Goal: Transaction & Acquisition: Book appointment/travel/reservation

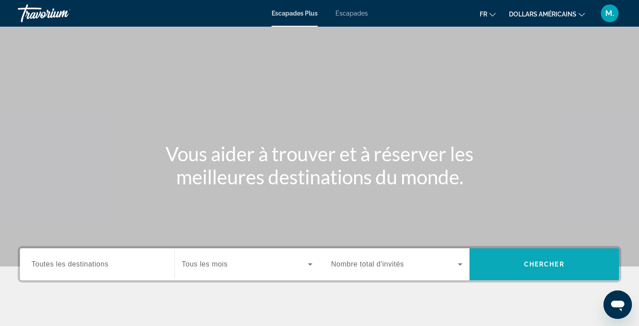
click at [541, 263] on span "Chercher" at bounding box center [544, 264] width 40 height 7
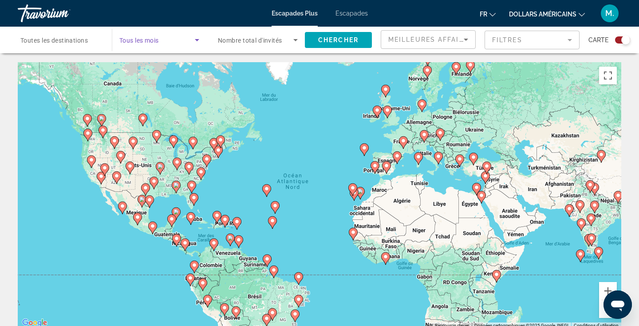
click at [178, 43] on span "Search widget" at bounding box center [156, 40] width 75 height 11
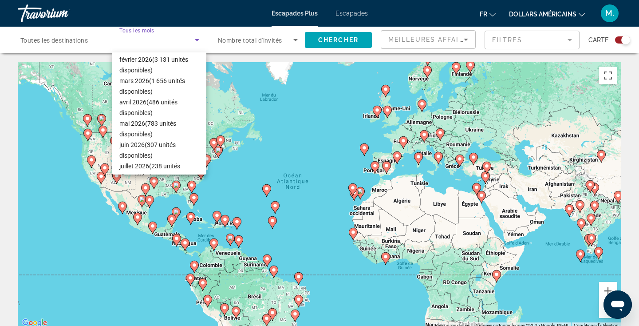
scroll to position [183, 0]
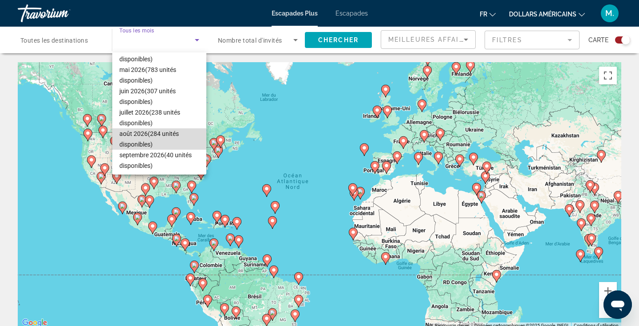
click at [146, 138] on span "août 2026 (284 unités disponibles)" at bounding box center [159, 138] width 80 height 21
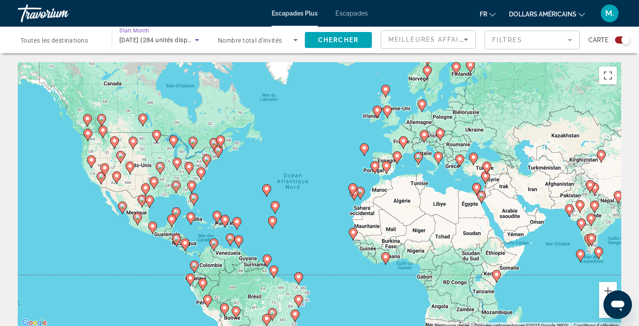
click at [174, 41] on span "août 2026 (284 unités disponibles)" at bounding box center [164, 39] width 91 height 7
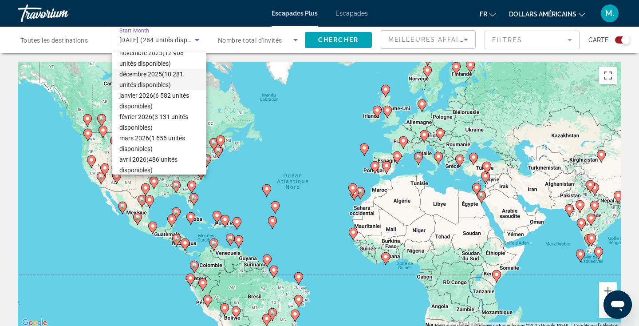
scroll to position [71, 0]
click at [164, 76] on font "(10 281 unités disponibles)" at bounding box center [151, 81] width 64 height 18
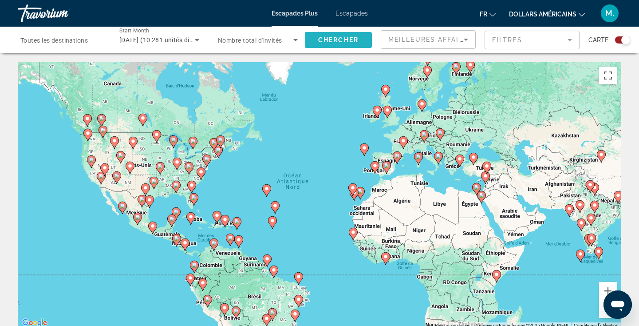
click at [324, 41] on span "Chercher" at bounding box center [338, 39] width 40 height 7
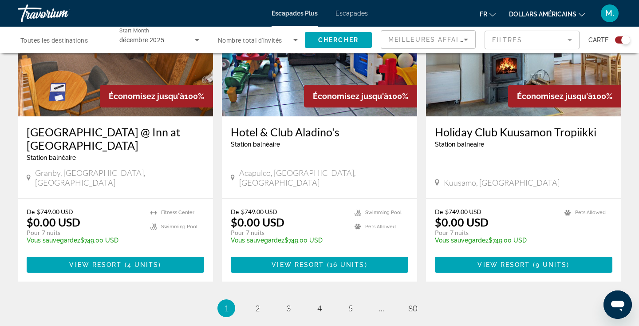
scroll to position [1337, 0]
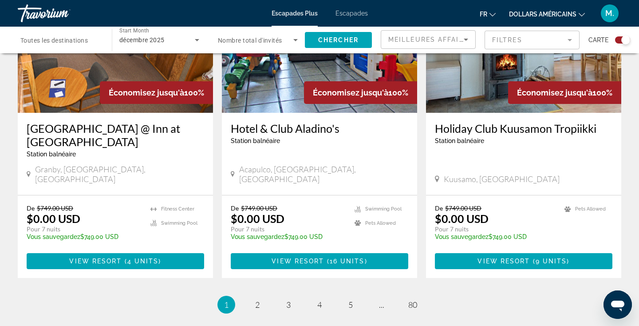
click at [264, 296] on li "page 2" at bounding box center [258, 305] width 18 height 18
click at [260, 297] on link "page 2" at bounding box center [258, 305] width 16 height 16
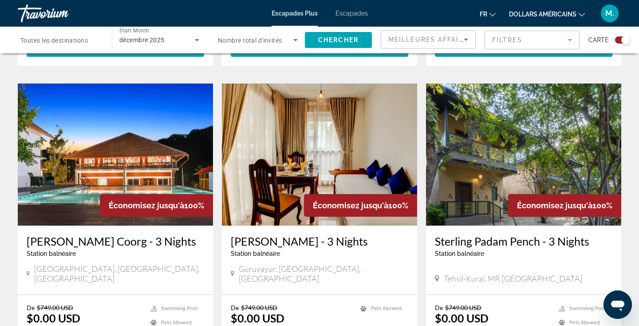
scroll to position [1244, 0]
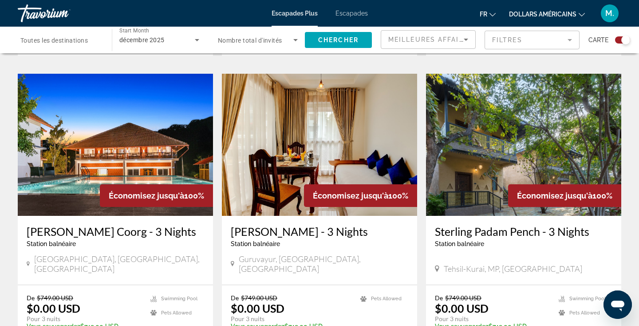
click at [246, 245] on div "Sterling Guruvayur - 3 Nights Station balnéaire - Ceci est une station d'adulte…" at bounding box center [319, 250] width 195 height 69
click at [213, 285] on div "De $749.00 USD $0.00 USD Pour 3 nuits Vous sauvegardez $749.00 USD temp Swimmin…" at bounding box center [115, 326] width 195 height 83
click at [222, 285] on div "De $749.00 USD $0.00 USD Pour 3 nuits Vous sauvegardez $749.00 USD temp Pets Al…" at bounding box center [319, 326] width 195 height 83
click at [216, 250] on app-exchanges-search-item "Économisez jusqu'à 100% Sterling Brookstone Coorg - 3 Nights Station balnéaire …" at bounding box center [115, 221] width 204 height 294
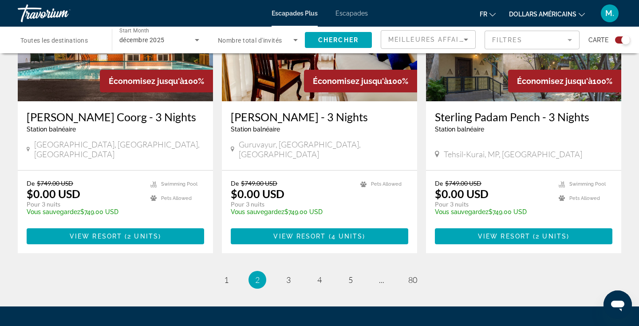
scroll to position [1370, 0]
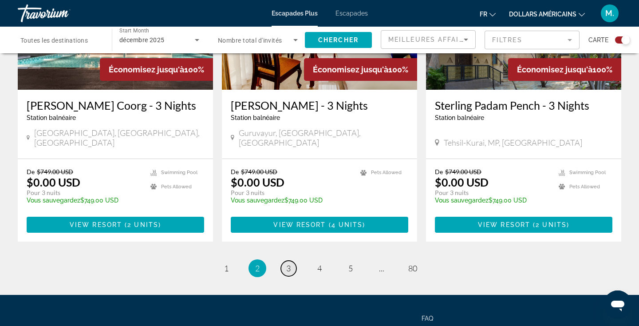
click at [285, 261] on link "page 3" at bounding box center [289, 269] width 16 height 16
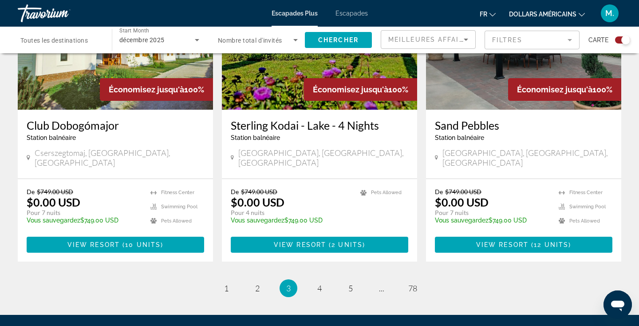
scroll to position [1355, 0]
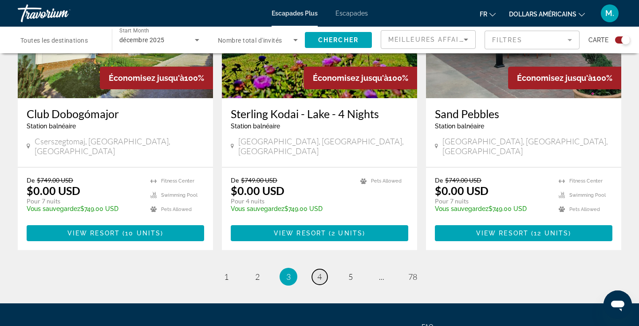
click at [323, 269] on link "page 4" at bounding box center [320, 277] width 16 height 16
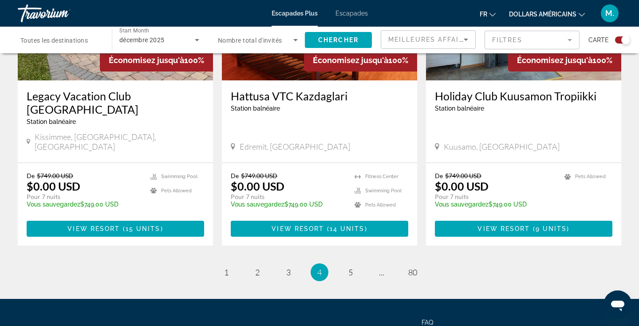
scroll to position [1412, 0]
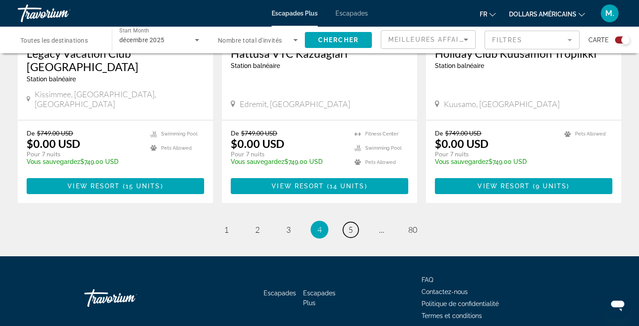
click at [357, 222] on link "page 5" at bounding box center [351, 230] width 16 height 16
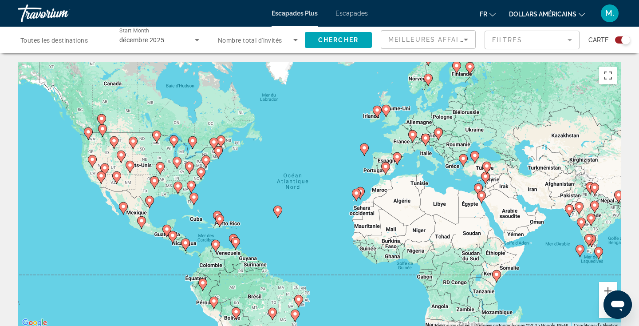
click at [364, 146] on image "Contenu principal" at bounding box center [364, 147] width 5 height 5
type input "**********"
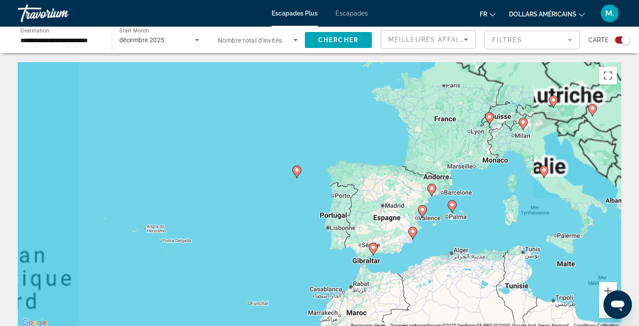
drag, startPoint x: 423, startPoint y: 252, endPoint x: 399, endPoint y: 233, distance: 30.4
click at [399, 233] on div "Pour activer le glissement avec le clavier, appuyez sur Alt+Entrée. Une fois ce…" at bounding box center [320, 195] width 604 height 266
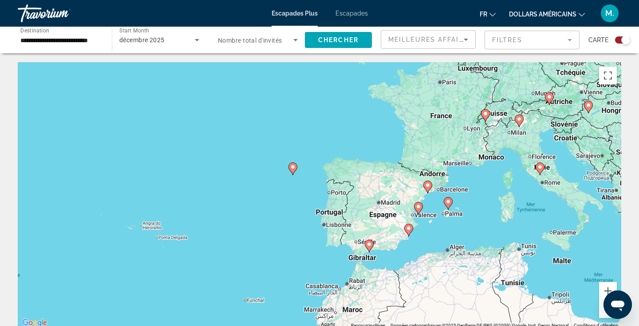
click at [100, 43] on input "**********" at bounding box center [60, 40] width 80 height 11
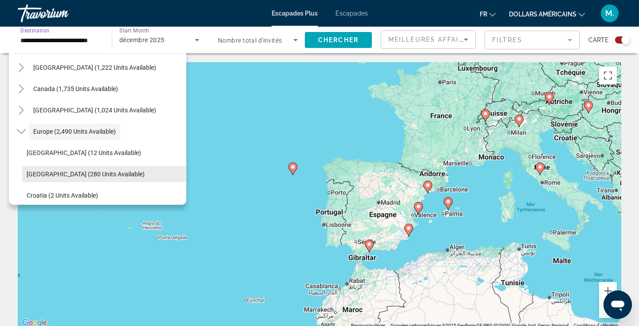
scroll to position [64, 0]
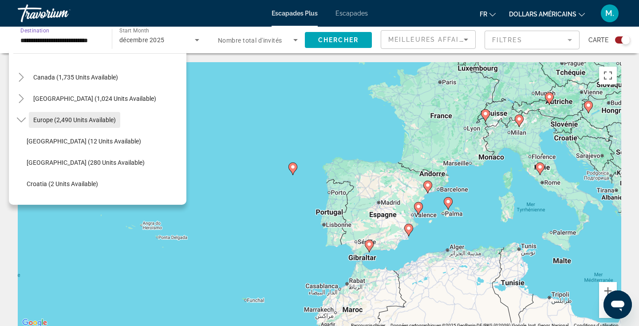
click at [82, 112] on span "Search widget" at bounding box center [74, 119] width 91 height 21
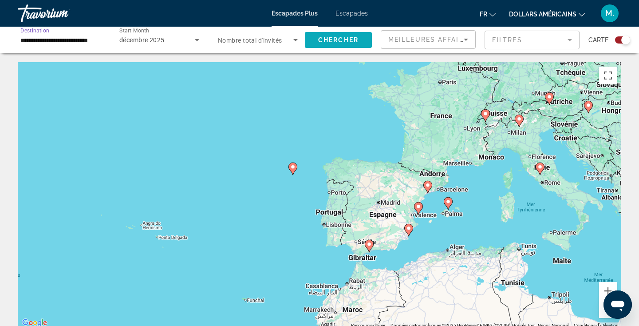
click at [324, 42] on span "Chercher" at bounding box center [338, 39] width 40 height 7
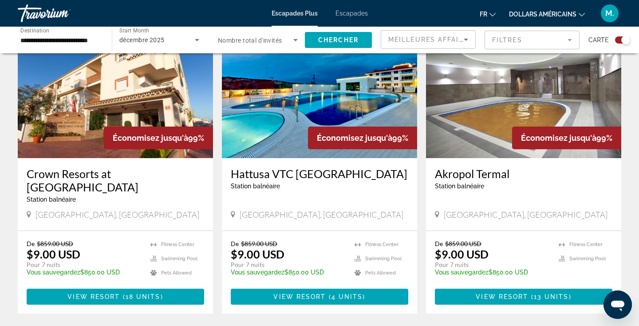
scroll to position [648, 0]
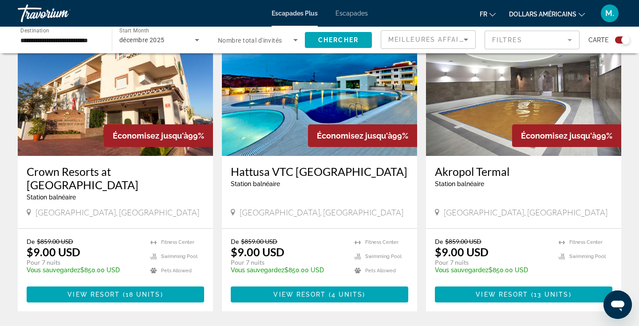
click at [145, 108] on img "Contenu principal" at bounding box center [115, 85] width 195 height 142
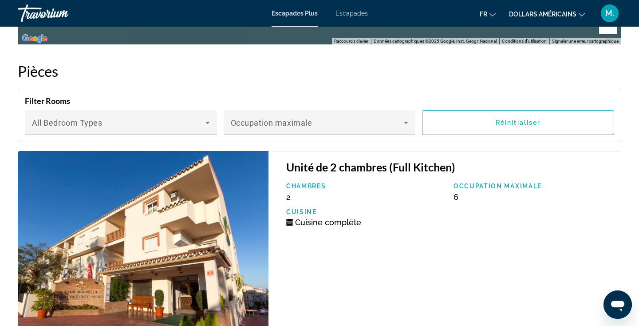
scroll to position [1501, 0]
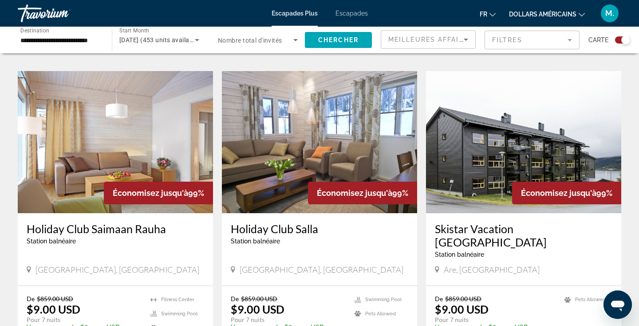
scroll to position [1212, 0]
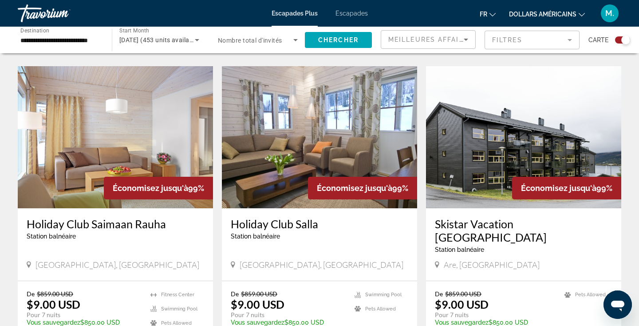
click at [315, 104] on img "Contenu principal" at bounding box center [319, 137] width 195 height 142
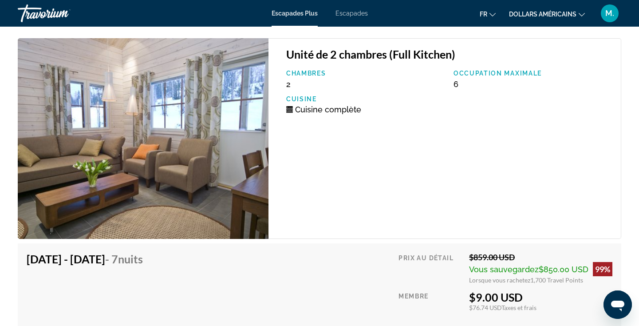
scroll to position [1416, 0]
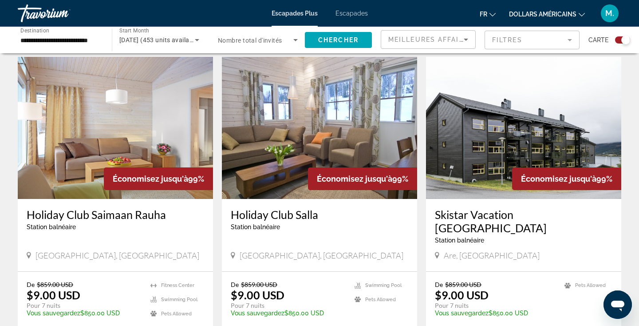
scroll to position [1239, 0]
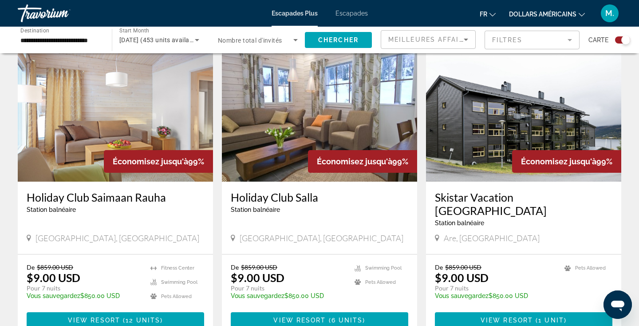
drag, startPoint x: 125, startPoint y: 291, endPoint x: 318, endPoint y: 4, distance: 345.8
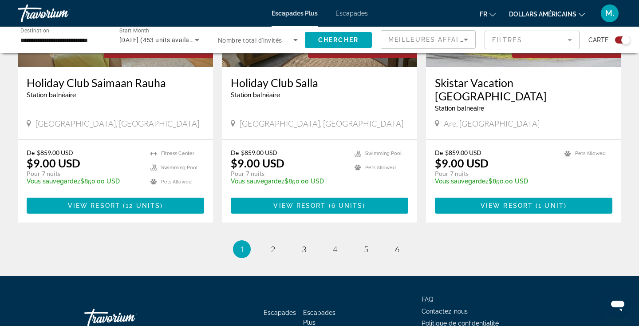
scroll to position [1368, 0]
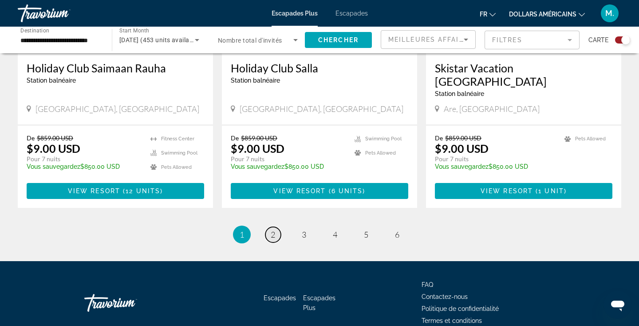
click at [270, 227] on link "page 2" at bounding box center [273, 235] width 16 height 16
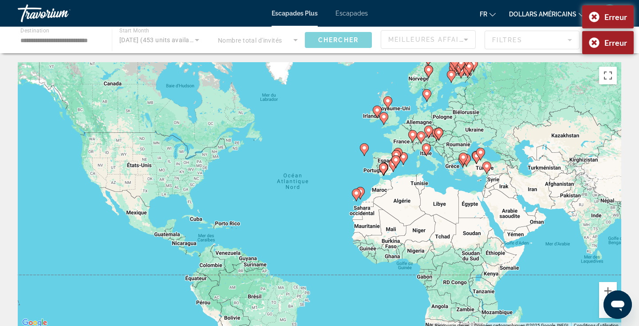
scroll to position [191, 0]
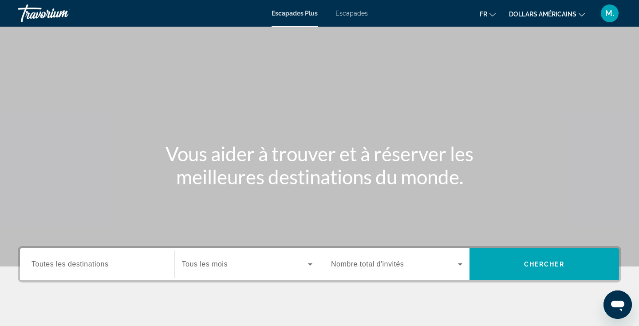
click at [228, 267] on span "Widget de recherche" at bounding box center [245, 264] width 126 height 11
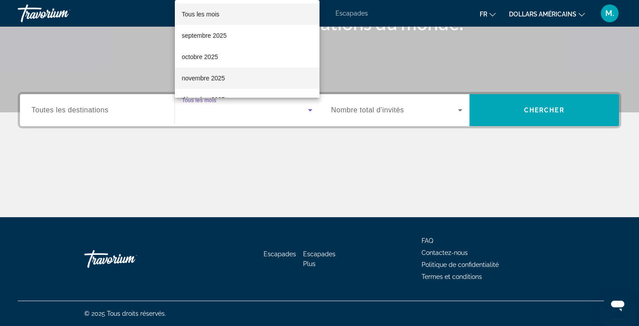
scroll to position [31, 0]
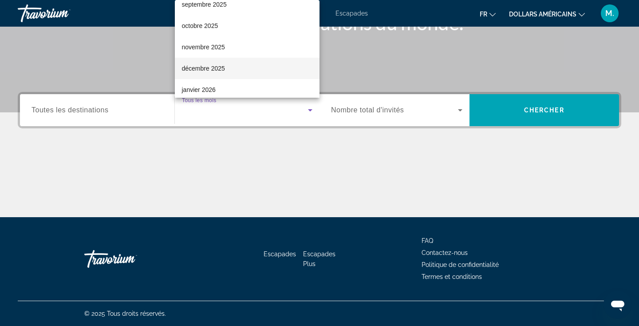
click at [217, 70] on font "décembre 2025" at bounding box center [203, 68] width 43 height 7
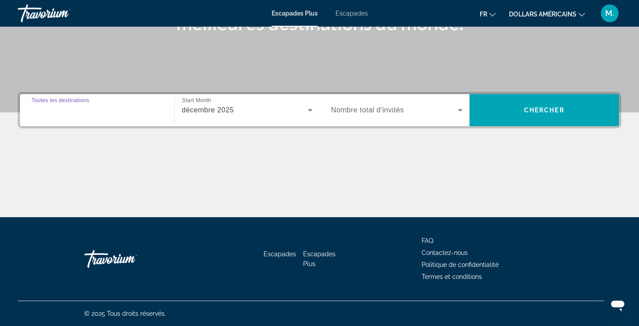
click at [147, 112] on input "Destination Toutes les destinations" at bounding box center [97, 110] width 131 height 11
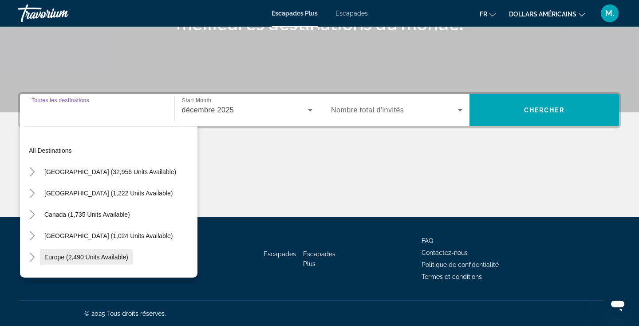
click at [64, 266] on span "Widget de recherche" at bounding box center [86, 256] width 93 height 21
type input "**********"
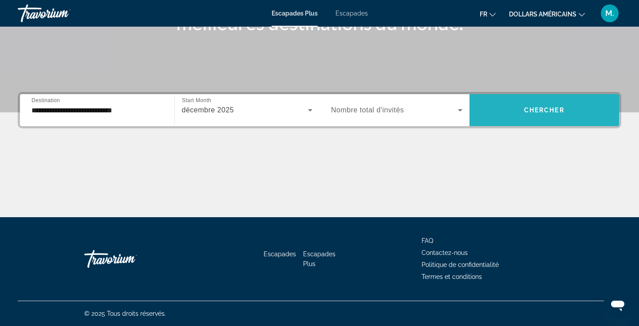
click at [548, 105] on span "Widget de recherche" at bounding box center [545, 109] width 150 height 21
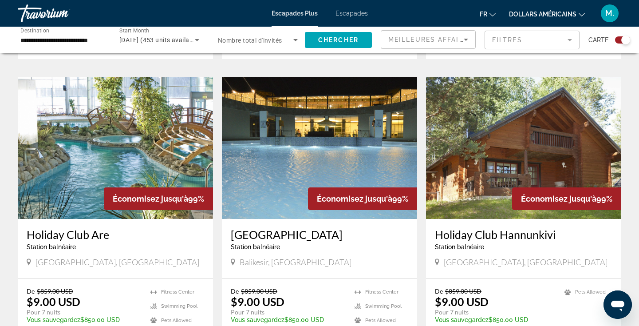
scroll to position [1385, 0]
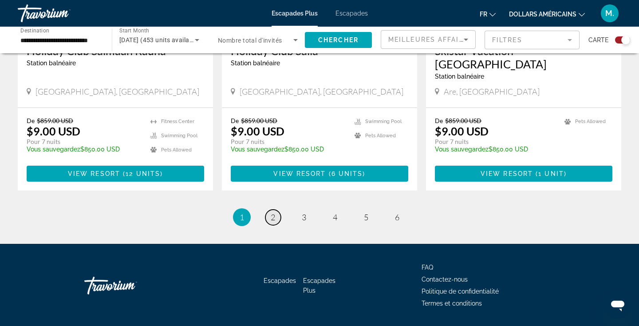
click at [274, 212] on span "2" at bounding box center [273, 217] width 4 height 10
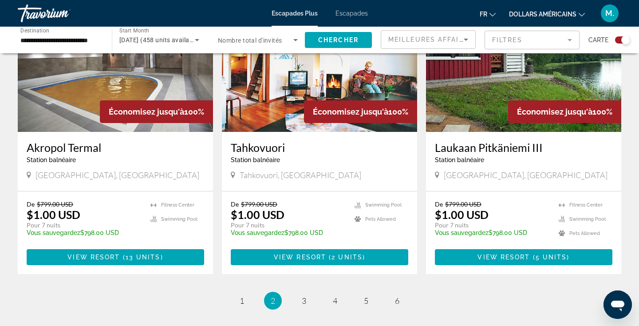
scroll to position [1293, 0]
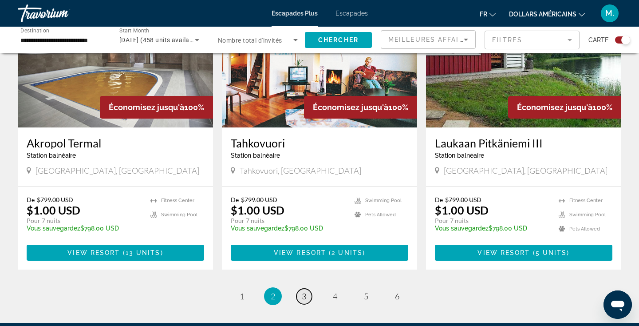
click at [300, 288] on link "page 3" at bounding box center [304, 296] width 16 height 16
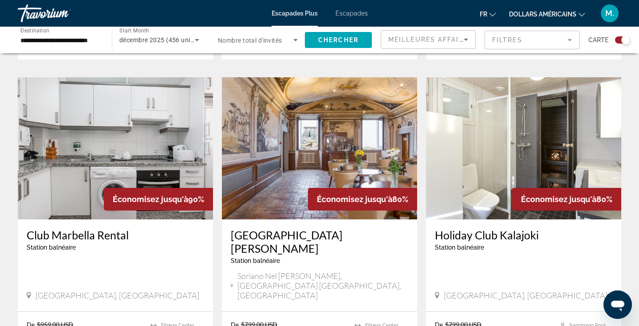
scroll to position [896, 0]
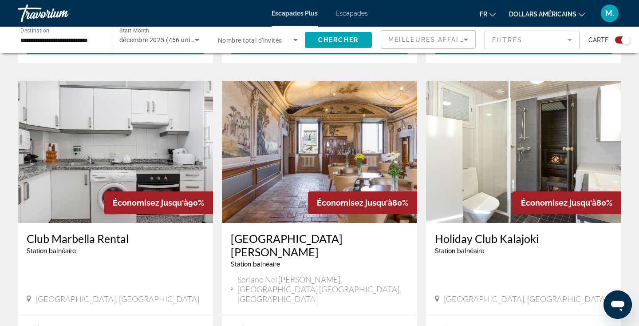
click at [344, 142] on img "Contenu principal" at bounding box center [319, 152] width 195 height 142
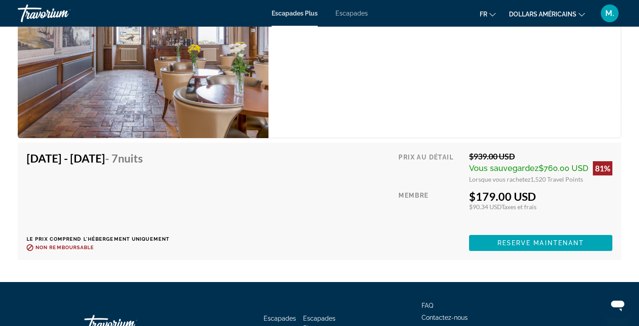
scroll to position [1651, 0]
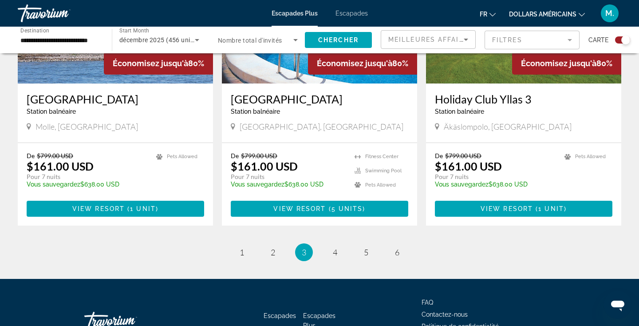
scroll to position [1371, 0]
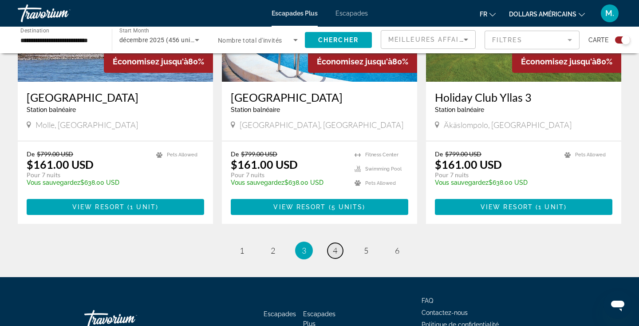
click at [335, 243] on link "page 4" at bounding box center [336, 251] width 16 height 16
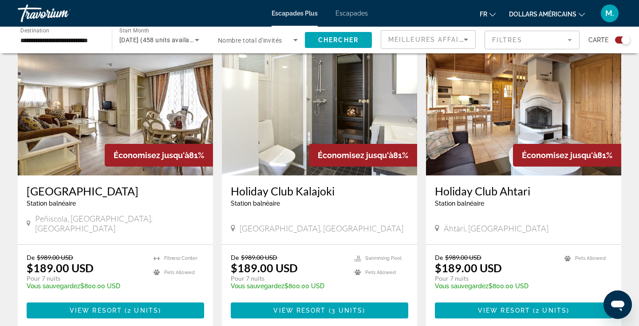
scroll to position [328, 0]
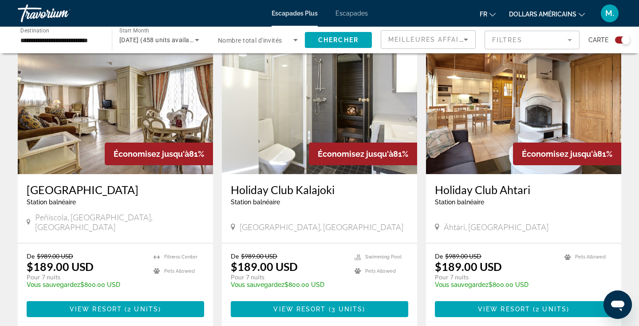
click at [530, 120] on img "Contenu principal" at bounding box center [523, 103] width 195 height 142
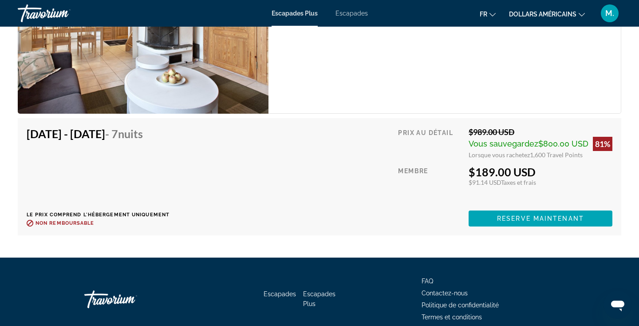
scroll to position [1782, 0]
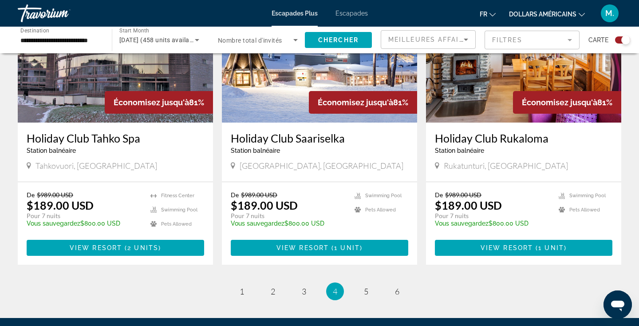
scroll to position [1350, 0]
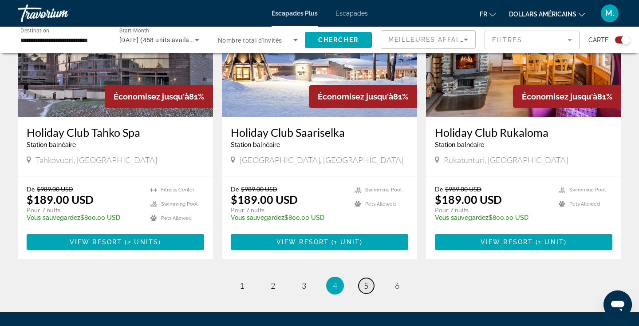
click at [360, 278] on link "page 5" at bounding box center [367, 286] width 16 height 16
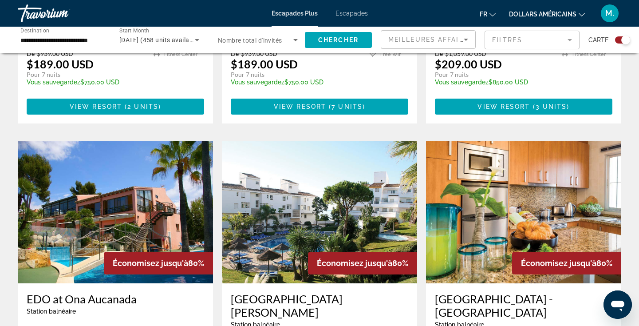
scroll to position [1229, 0]
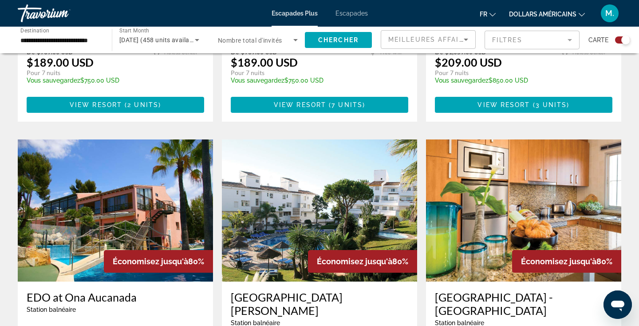
click at [141, 140] on img "Contenu principal" at bounding box center [115, 210] width 195 height 142
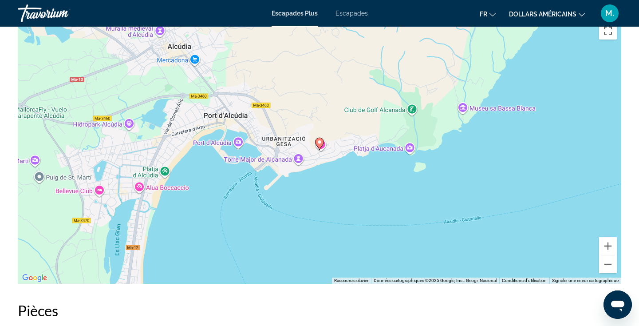
scroll to position [889, 0]
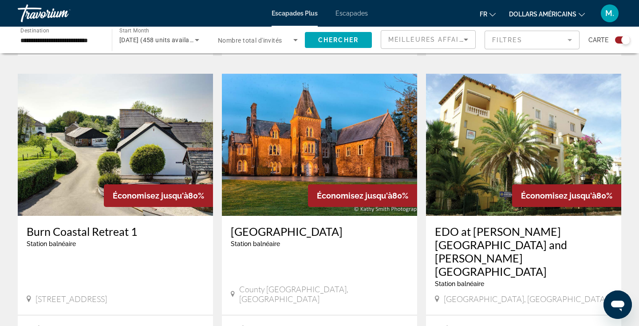
scroll to position [956, 0]
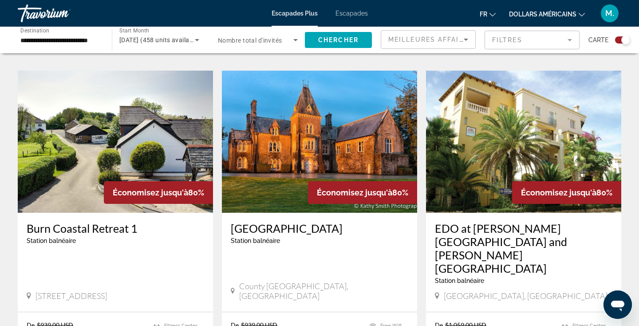
click at [326, 122] on img "Contenu principal" at bounding box center [319, 142] width 195 height 142
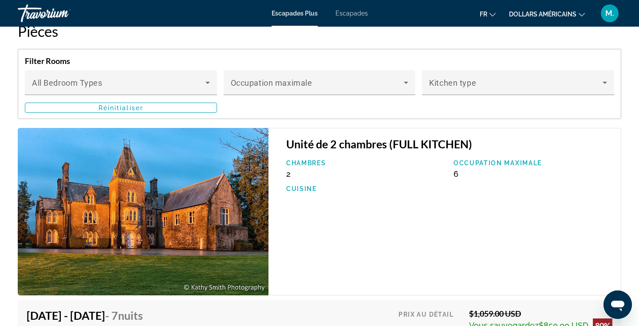
scroll to position [1278, 0]
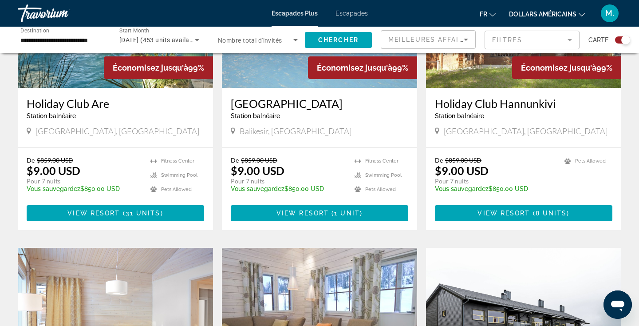
scroll to position [1385, 0]
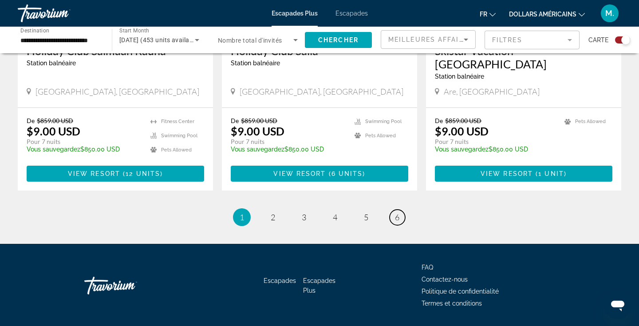
click at [397, 212] on span "6" at bounding box center [397, 217] width 4 height 10
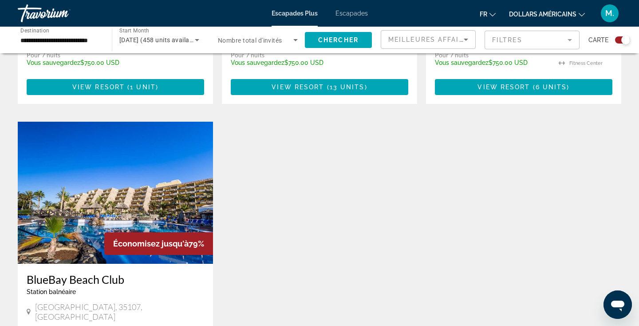
scroll to position [1406, 0]
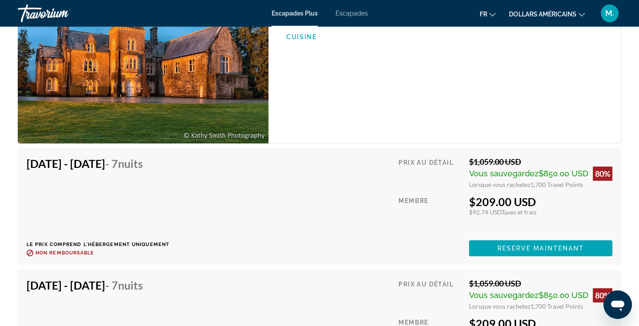
scroll to position [1668, 0]
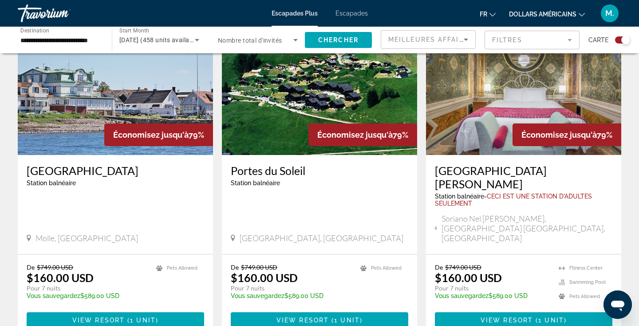
scroll to position [346, 0]
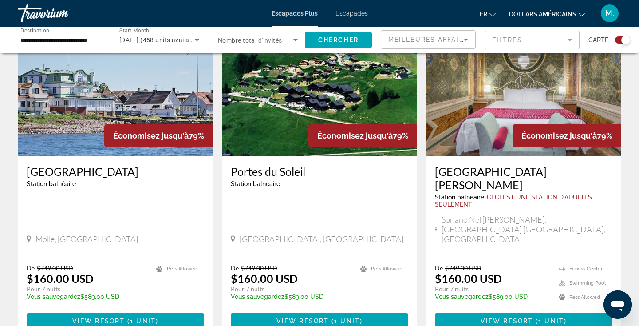
click at [548, 94] on img "Contenu principal" at bounding box center [523, 85] width 195 height 142
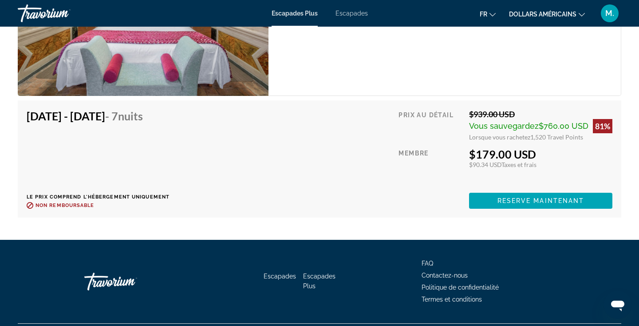
scroll to position [1714, 0]
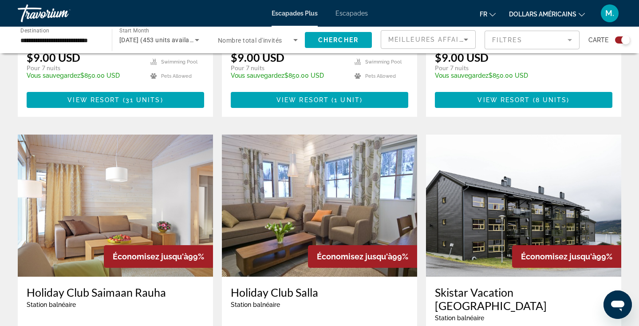
scroll to position [1385, 0]
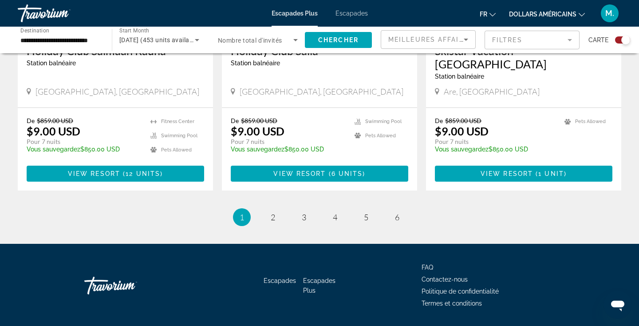
click at [388, 208] on li "page 6" at bounding box center [397, 217] width 18 height 18
click at [396, 212] on span "6" at bounding box center [397, 217] width 4 height 10
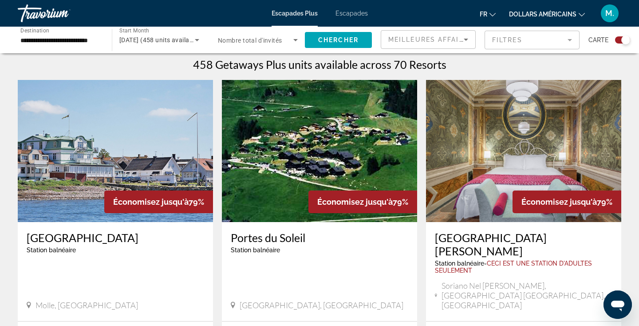
scroll to position [270, 0]
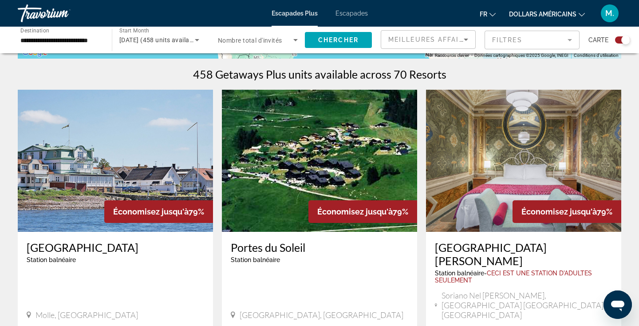
click at [330, 179] on img "Contenu principal" at bounding box center [319, 161] width 195 height 142
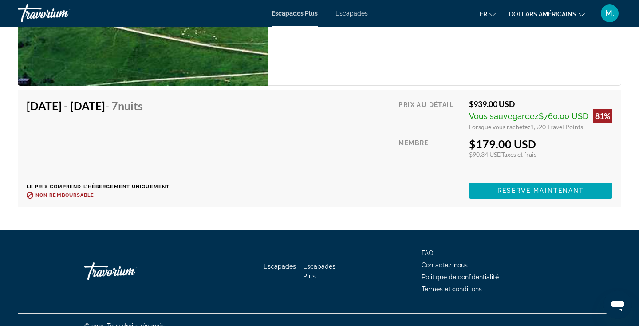
scroll to position [1732, 0]
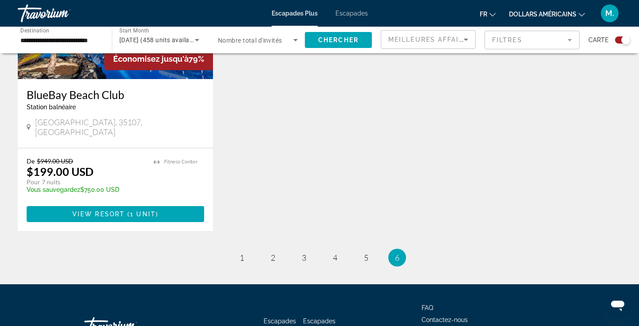
scroll to position [1406, 0]
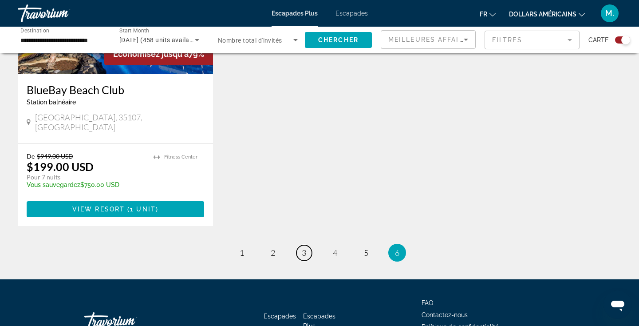
click at [302, 248] on span "3" at bounding box center [304, 253] width 4 height 10
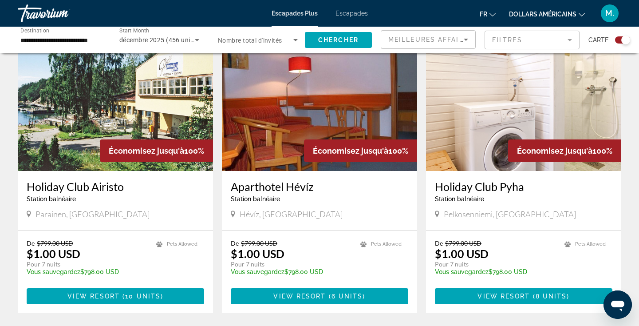
scroll to position [332, 0]
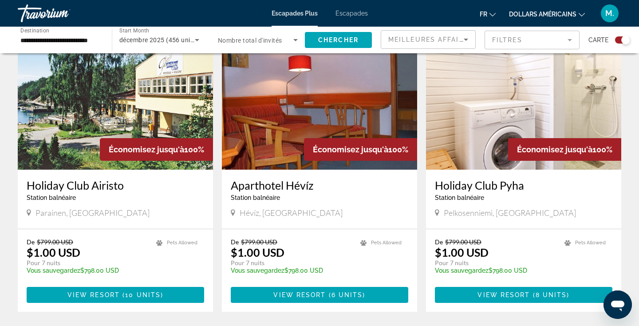
click at [491, 121] on img "Contenu principal" at bounding box center [523, 99] width 195 height 142
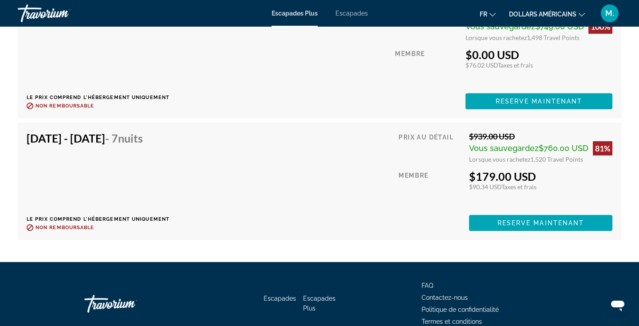
scroll to position [2172, 0]
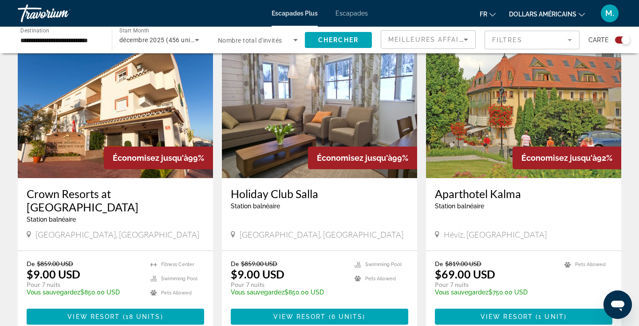
scroll to position [626, 0]
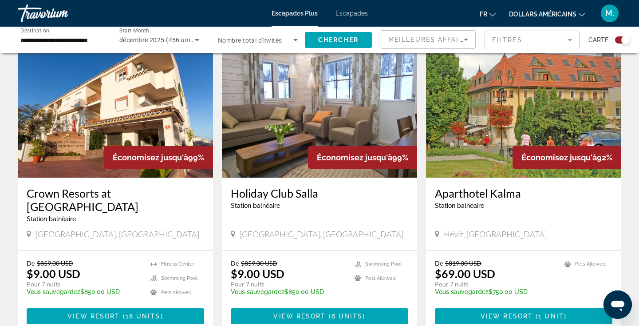
click at [509, 137] on img "Contenu principal" at bounding box center [523, 107] width 195 height 142
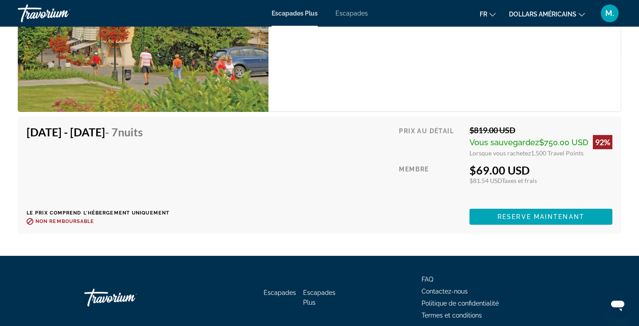
scroll to position [1636, 0]
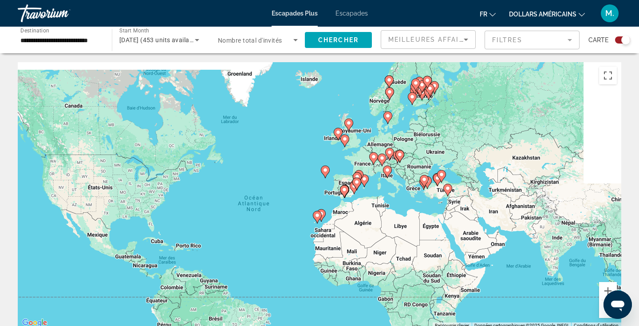
drag, startPoint x: 412, startPoint y: 181, endPoint x: 371, endPoint y: 203, distance: 46.5
click at [371, 203] on div "Pour activer le glissement avec le clavier, appuyez sur Alt+Entrée. Une fois ce…" at bounding box center [320, 195] width 604 height 266
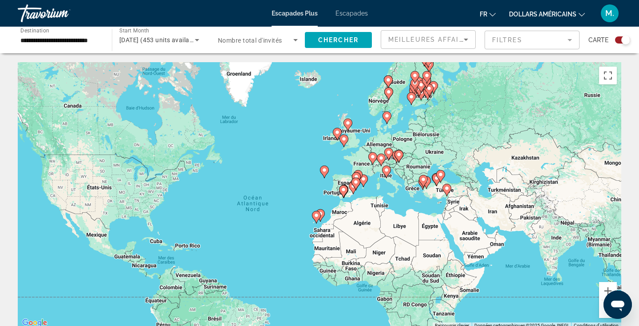
click at [348, 126] on icon "Contenu principal" at bounding box center [348, 125] width 8 height 12
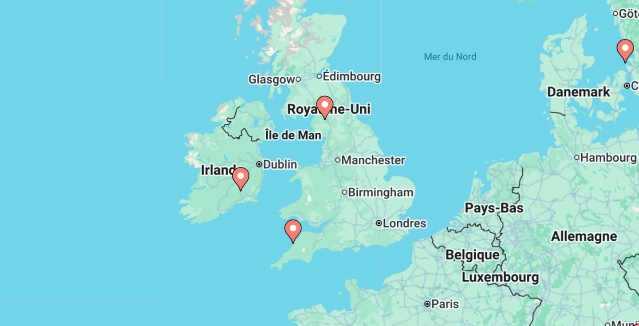
drag, startPoint x: 325, startPoint y: 241, endPoint x: 329, endPoint y: 198, distance: 42.4
click at [330, 198] on div "Pour activer le glissement avec le clavier, appuyez sur Alt+Entrée. Une fois ce…" at bounding box center [320, 195] width 604 height 266
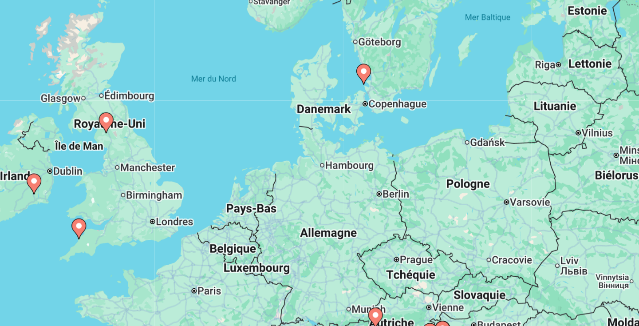
drag, startPoint x: 476, startPoint y: 218, endPoint x: 319, endPoint y: 215, distance: 157.1
click at [319, 215] on div "Pour activer le glissement avec le clavier, appuyez sur Alt+Entrée. Une fois ce…" at bounding box center [320, 195] width 604 height 266
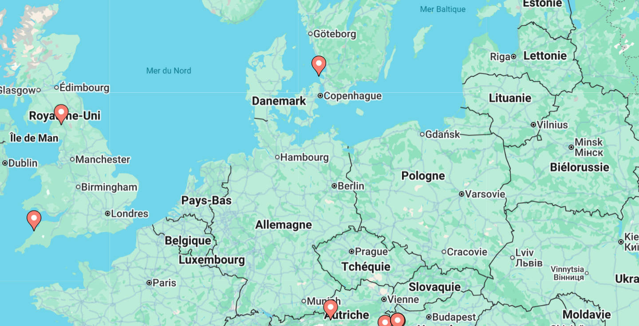
click at [318, 114] on icon "Contenu principal" at bounding box center [318, 113] width 8 height 12
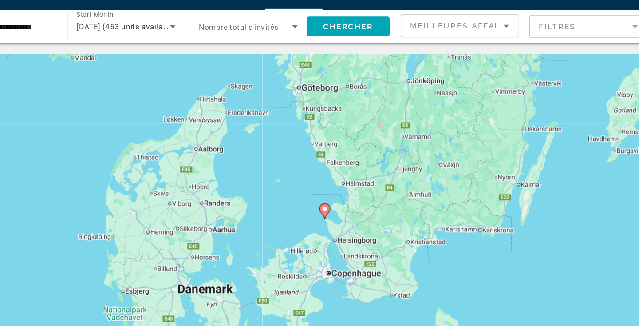
drag, startPoint x: 352, startPoint y: 212, endPoint x: 367, endPoint y: 24, distance: 188.4
click at [367, 26] on div "**********" at bounding box center [319, 163] width 639 height 326
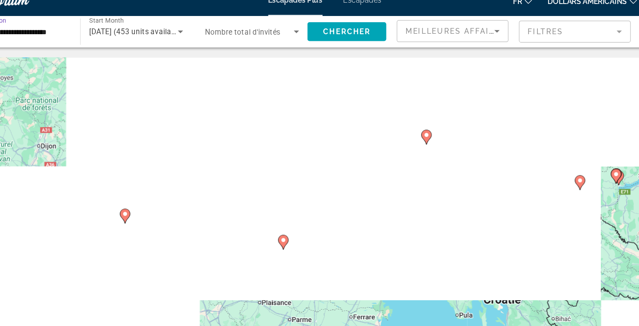
click at [83, 42] on input "**********" at bounding box center [60, 40] width 80 height 11
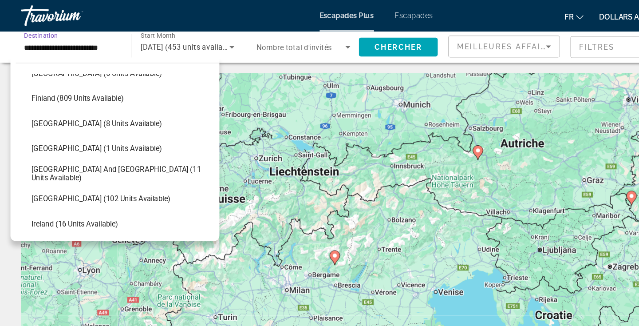
scroll to position [227, 0]
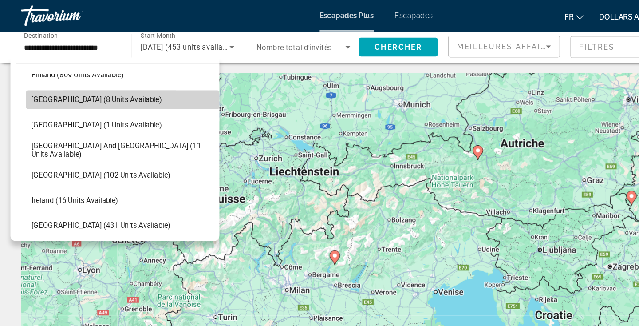
click at [72, 82] on span "France (8 units available)" at bounding box center [82, 84] width 111 height 7
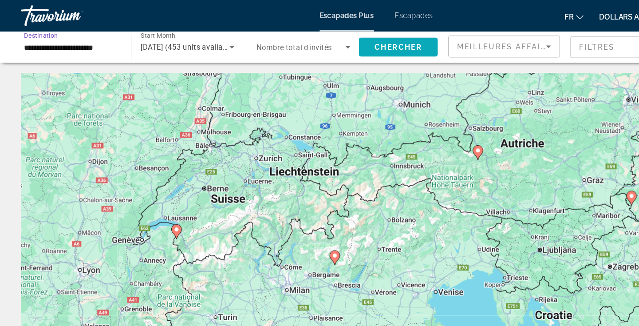
click at [323, 40] on span "Chercher" at bounding box center [338, 39] width 40 height 7
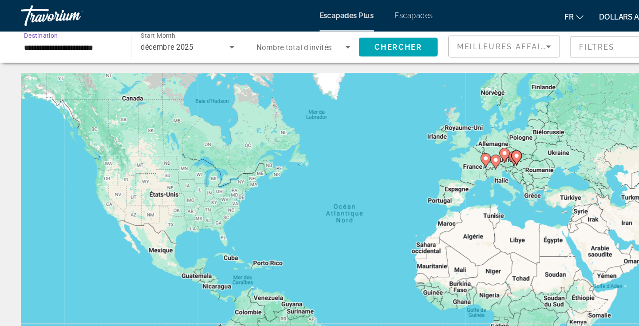
click at [76, 42] on input "**********" at bounding box center [60, 40] width 80 height 11
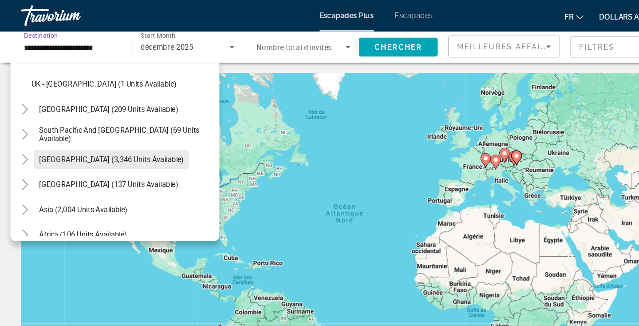
scroll to position [591, 0]
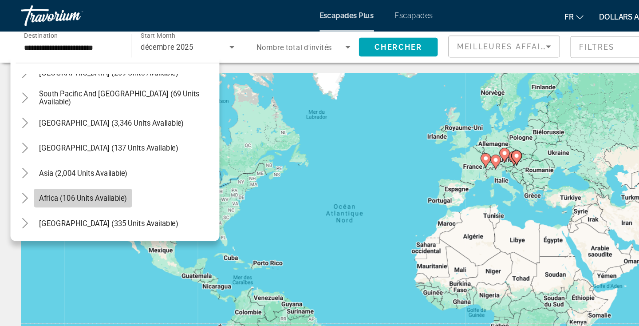
click at [59, 166] on span "Africa (106 units available)" at bounding box center [70, 168] width 75 height 7
type input "**********"
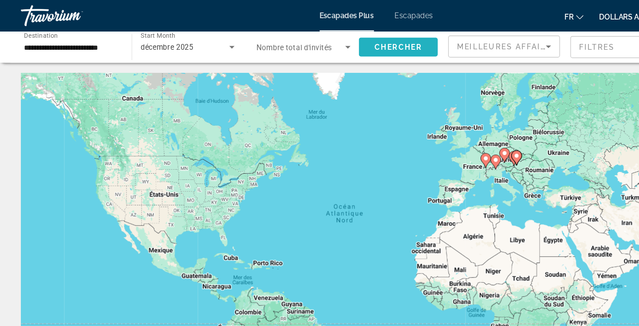
click at [329, 38] on span "Chercher" at bounding box center [338, 39] width 40 height 7
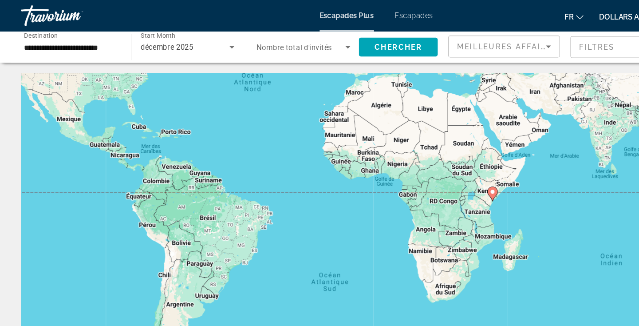
drag, startPoint x: 408, startPoint y: 241, endPoint x: 325, endPoint y: 122, distance: 144.6
click at [325, 123] on div "Pour naviguer, appuyez sur les touches fléchées. Pour activer le glissement ave…" at bounding box center [320, 195] width 604 height 266
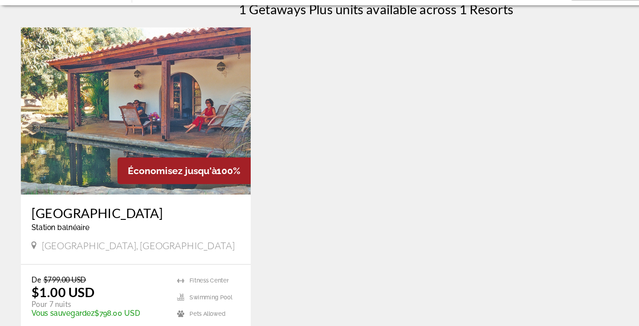
scroll to position [291, 0]
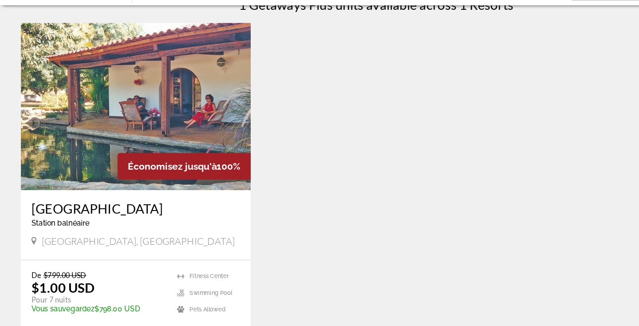
click at [111, 156] on img "Contenu principal" at bounding box center [115, 139] width 195 height 142
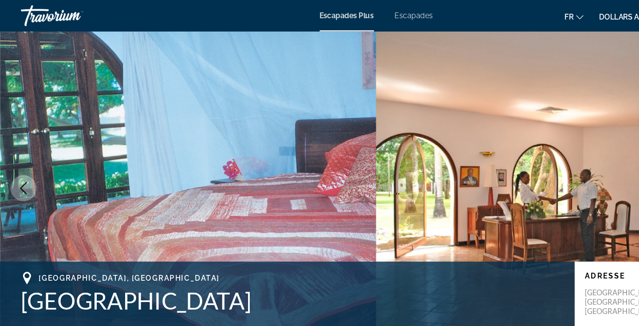
click at [34, 11] on div "Travorium" at bounding box center [62, 13] width 89 height 23
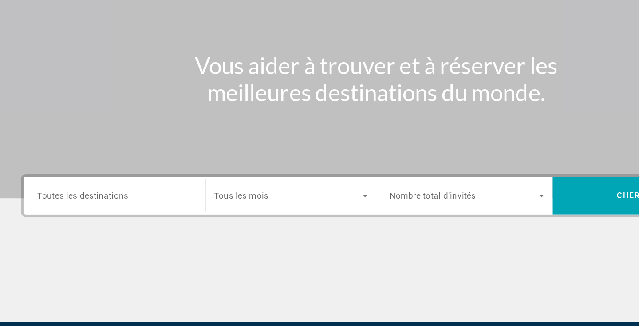
click at [218, 226] on div "Search widget" at bounding box center [247, 214] width 131 height 25
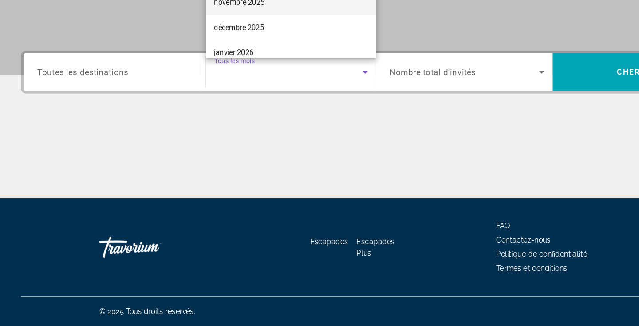
scroll to position [28, 0]
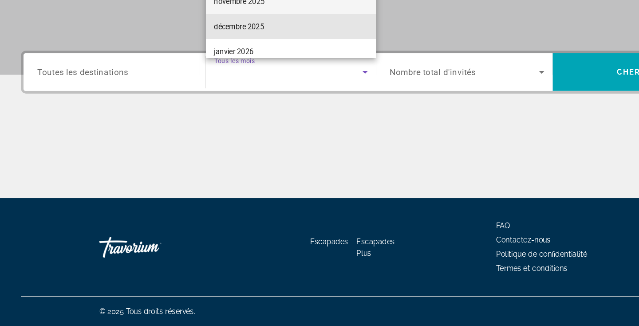
click at [225, 73] on font "décembre 2025" at bounding box center [203, 71] width 43 height 7
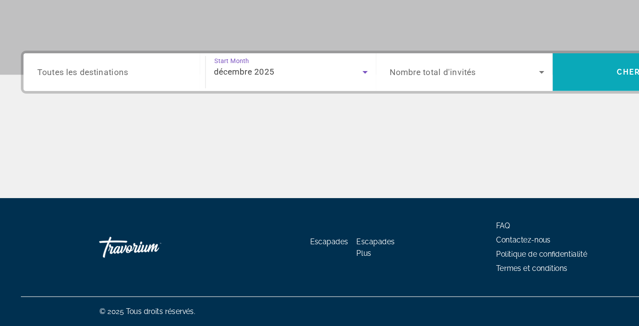
click at [509, 115] on span "Search widget" at bounding box center [545, 109] width 150 height 21
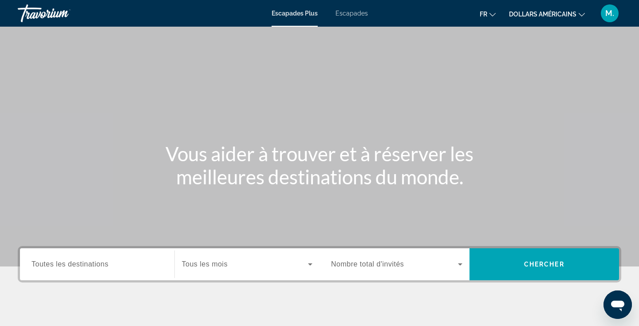
click at [214, 273] on div "Widget de recherche" at bounding box center [247, 264] width 131 height 25
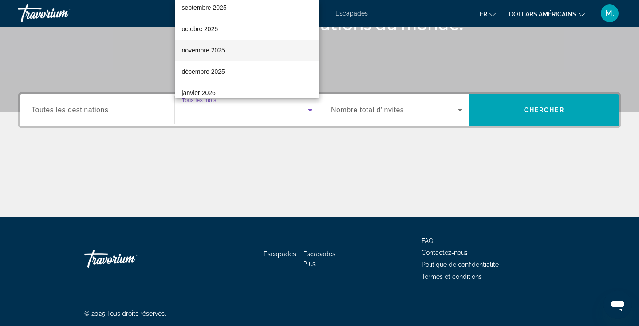
scroll to position [32, 0]
click at [229, 70] on mat-option "décembre 2025" at bounding box center [247, 67] width 145 height 21
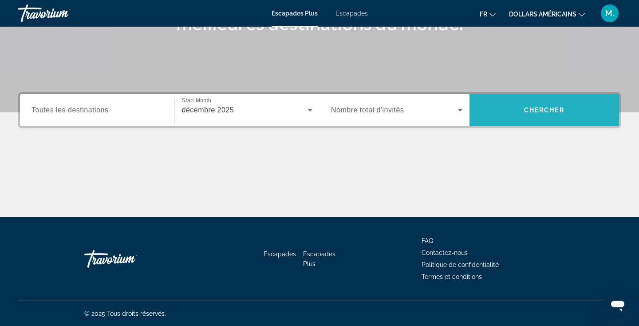
click at [533, 105] on span "Widget de recherche" at bounding box center [545, 109] width 150 height 21
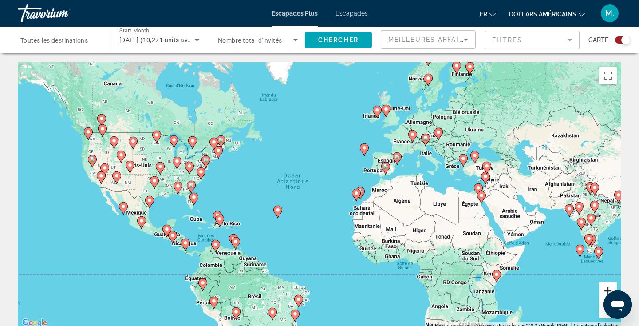
click at [602, 292] on button "Zoom avant" at bounding box center [608, 291] width 18 height 18
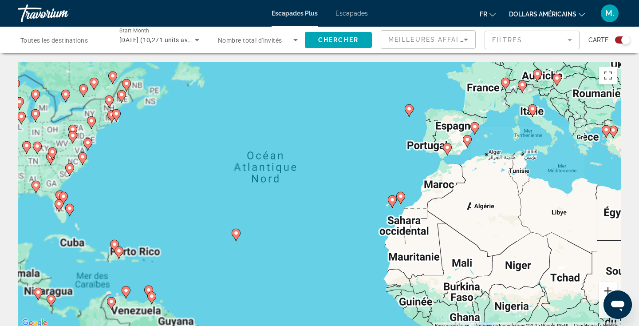
click at [602, 292] on button "Zoom avant" at bounding box center [608, 291] width 18 height 18
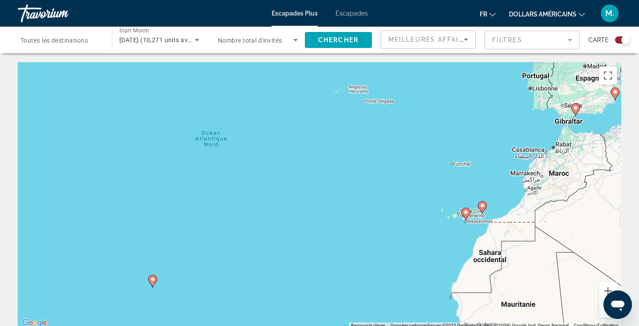
drag, startPoint x: 509, startPoint y: 240, endPoint x: 319, endPoint y: 240, distance: 189.5
click at [327, 240] on div "Pour activer le glissement avec le clavier, appuyez sur Alt+Entrée. Une fois ce…" at bounding box center [320, 195] width 604 height 266
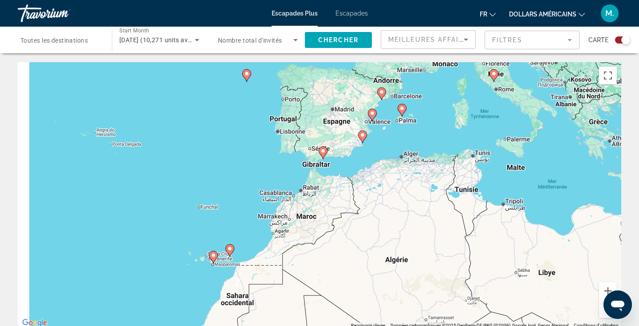
drag, startPoint x: 158, startPoint y: 218, endPoint x: 472, endPoint y: 265, distance: 316.8
click at [472, 265] on div "Pour activer le glissement avec le clavier, appuyez sur Alt+Entrée. Une fois ce…" at bounding box center [320, 195] width 604 height 266
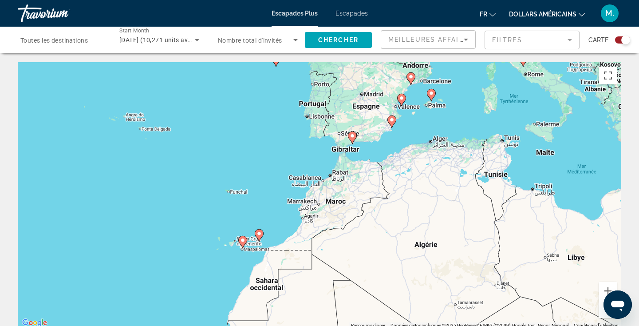
drag, startPoint x: 300, startPoint y: 295, endPoint x: 310, endPoint y: 274, distance: 23.2
click at [310, 274] on div "Pour activer le glissement avec le clavier, appuyez sur Alt+Entrée. Une fois ce…" at bounding box center [320, 195] width 604 height 266
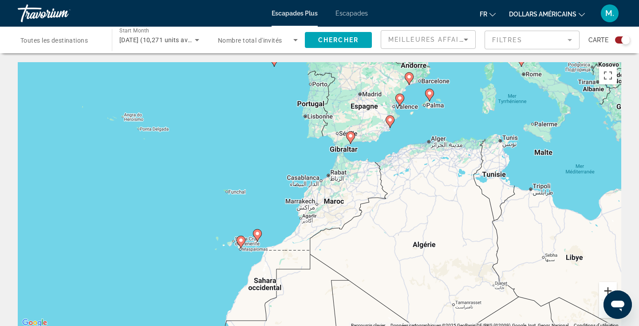
click at [605, 291] on button "Zoom avant" at bounding box center [608, 291] width 18 height 18
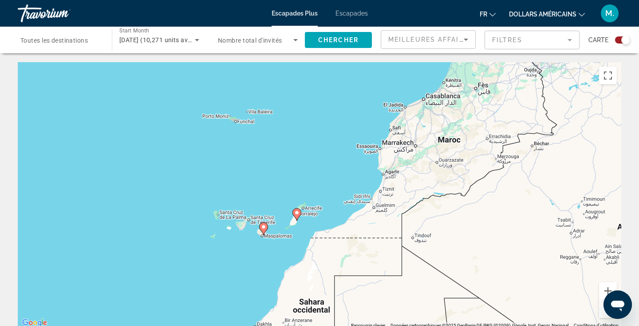
drag, startPoint x: 212, startPoint y: 289, endPoint x: 325, endPoint y: 187, distance: 152.1
click at [325, 187] on div "Pour activer le glissement avec le clavier, appuyez sur Alt+Entrée. Une fois ce…" at bounding box center [320, 195] width 604 height 266
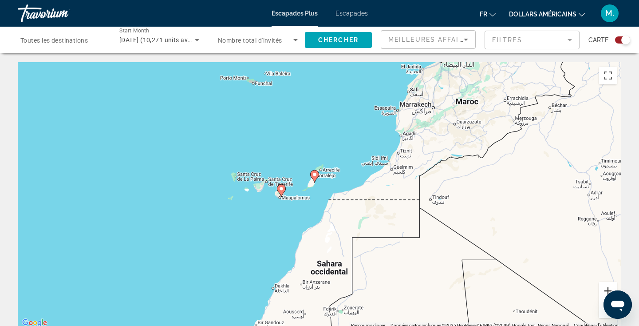
click at [610, 288] on button "Zoom avant" at bounding box center [608, 291] width 18 height 18
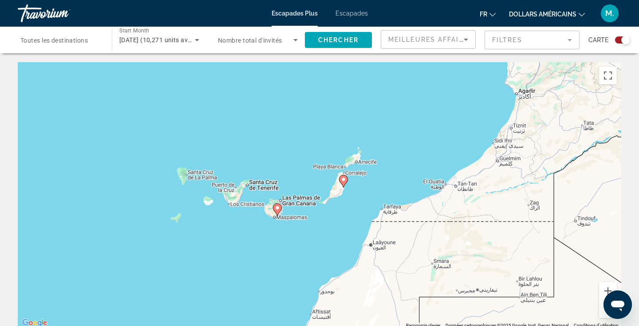
drag, startPoint x: 316, startPoint y: 203, endPoint x: 359, endPoint y: 219, distance: 45.9
click at [359, 220] on div "Pour activer le glissement avec le clavier, appuyez sur Alt+Entrée. Une fois ce…" at bounding box center [320, 195] width 604 height 266
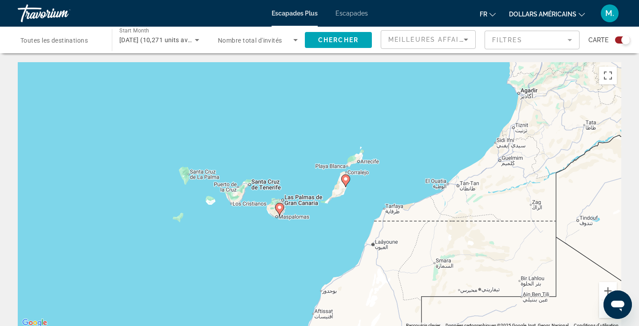
click at [281, 209] on image "Contenu principal" at bounding box center [279, 207] width 5 height 5
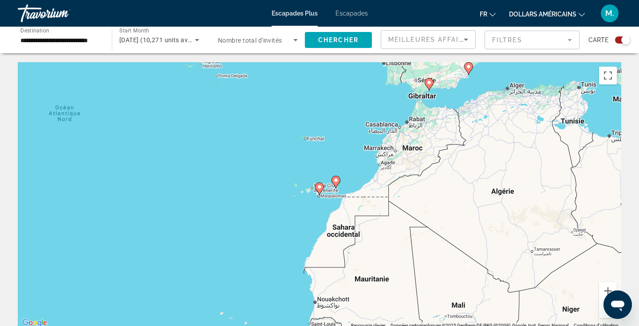
click at [320, 187] on image "Contenu principal" at bounding box center [319, 186] width 5 height 5
type input "**********"
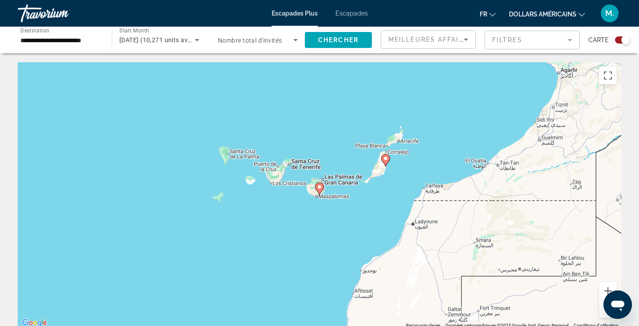
click at [318, 187] on image "Contenu principal" at bounding box center [319, 186] width 5 height 5
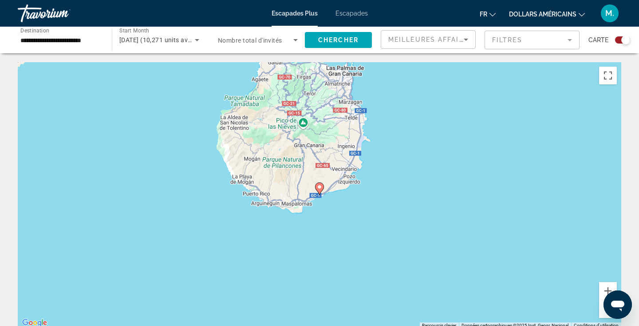
click at [320, 189] on image "Contenu principal" at bounding box center [319, 186] width 5 height 5
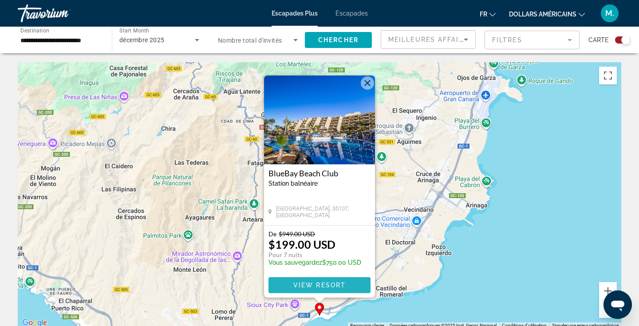
click at [303, 283] on span "View Resort" at bounding box center [319, 284] width 52 height 7
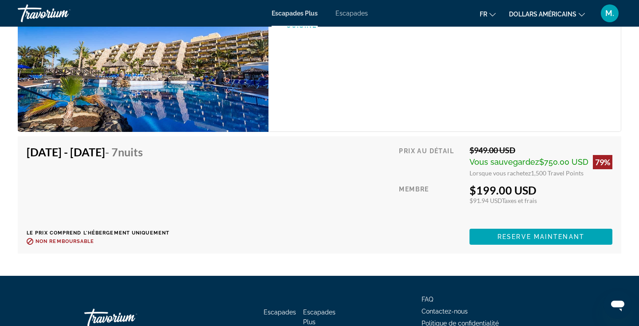
scroll to position [1538, 0]
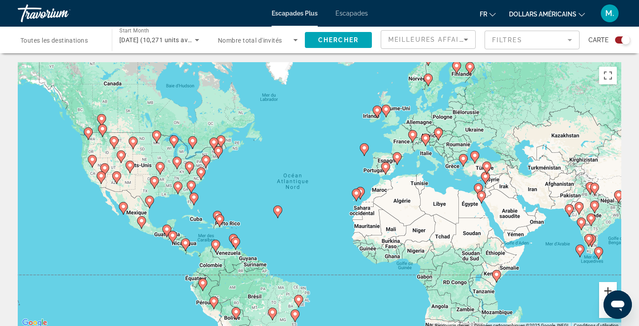
click at [610, 289] on button "Zoom avant" at bounding box center [608, 291] width 18 height 18
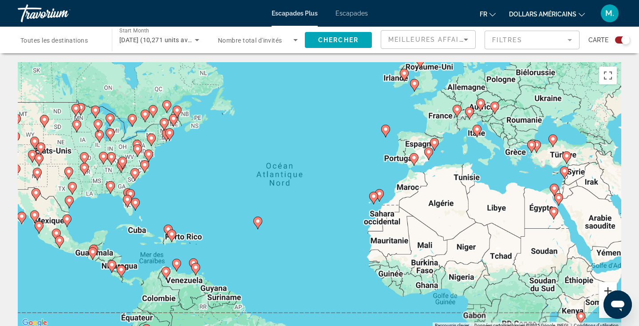
click at [610, 289] on button "Zoom avant" at bounding box center [608, 291] width 18 height 18
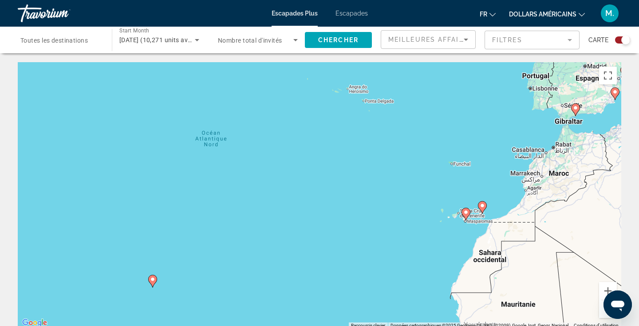
click at [158, 276] on div "Pour activer le glissement avec le clavier, appuyez sur Alt+Entrée. Une fois ce…" at bounding box center [320, 195] width 604 height 266
click at [150, 281] on image "Contenu principal" at bounding box center [152, 279] width 5 height 5
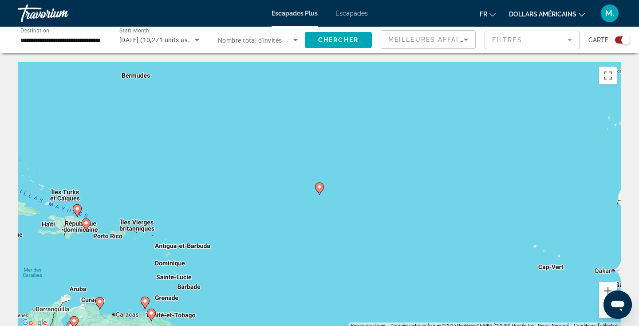
click at [84, 221] on image "Contenu principal" at bounding box center [85, 222] width 5 height 5
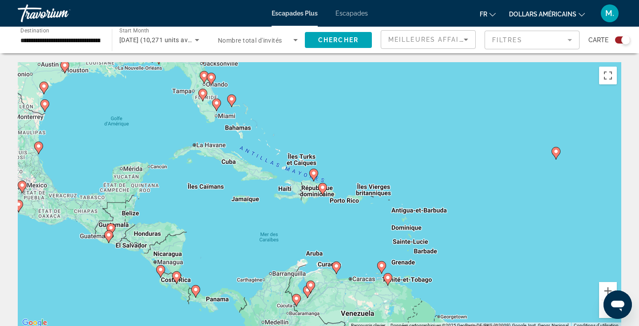
click at [323, 188] on image "Contenu principal" at bounding box center [322, 187] width 5 height 5
type input "**********"
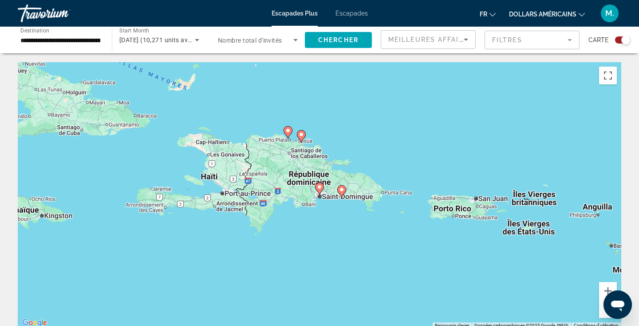
click at [319, 189] on image "Contenu principal" at bounding box center [319, 186] width 5 height 5
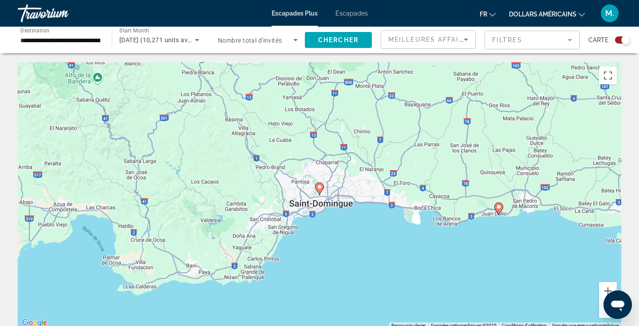
click at [320, 189] on image "Contenu principal" at bounding box center [319, 186] width 5 height 5
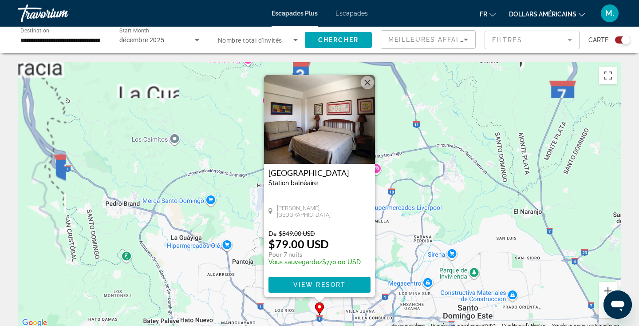
click at [470, 170] on div "Pour activer le glissement avec le clavier, appuyez sur Alt+Entrée. Une fois ce…" at bounding box center [320, 195] width 604 height 266
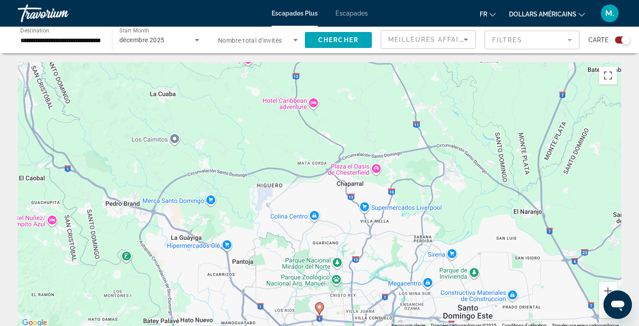
click at [602, 308] on button "Zoom arrière" at bounding box center [608, 309] width 18 height 18
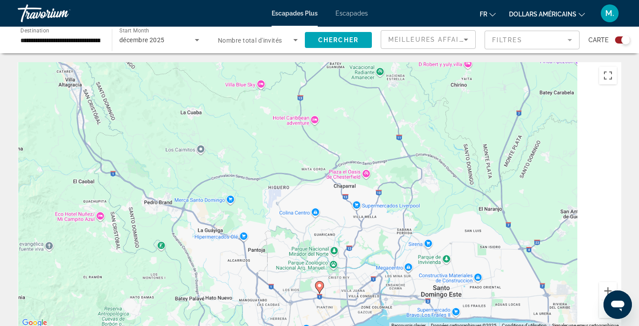
click at [602, 308] on button "Zoom arrière" at bounding box center [608, 309] width 18 height 18
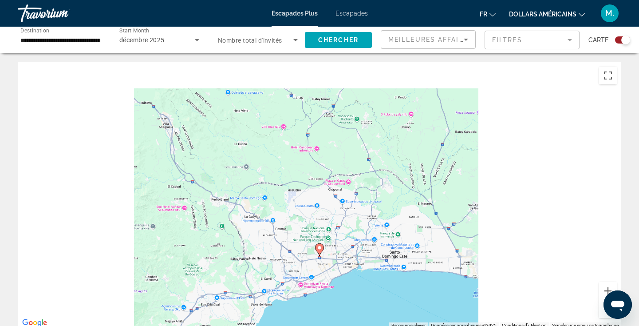
click at [602, 308] on button "Zoom arrière" at bounding box center [608, 309] width 18 height 18
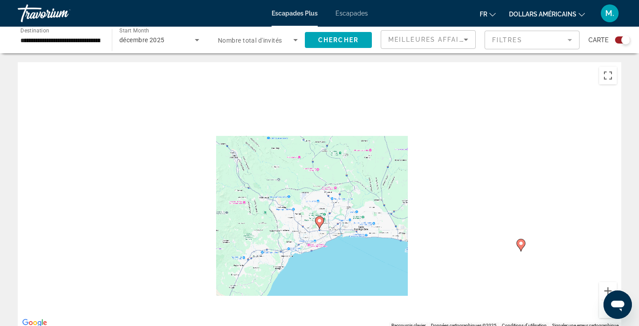
click at [602, 308] on button "Zoom arrière" at bounding box center [608, 309] width 18 height 18
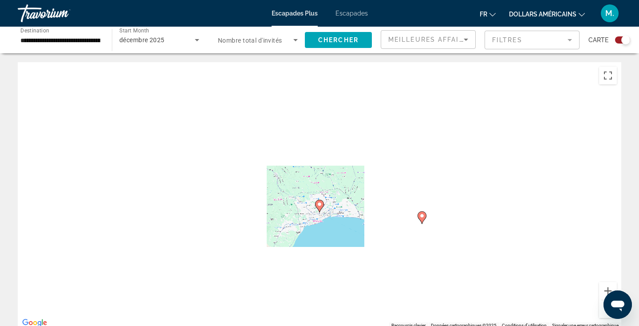
click at [602, 308] on button "Zoom arrière" at bounding box center [608, 309] width 18 height 18
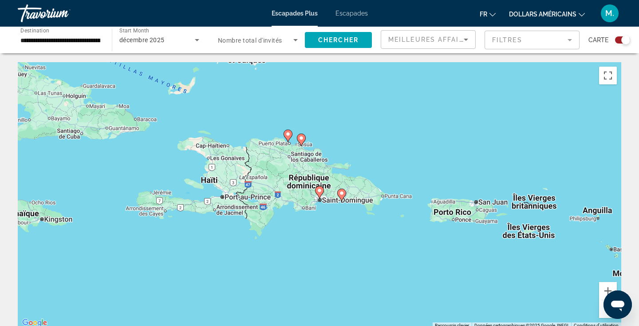
click at [602, 308] on button "Zoom arrière" at bounding box center [608, 309] width 18 height 18
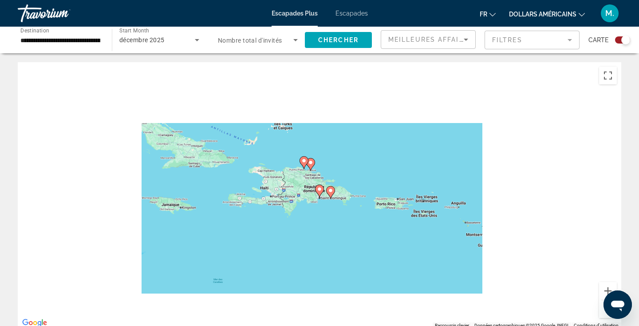
click at [602, 308] on button "Zoom arrière" at bounding box center [608, 309] width 18 height 18
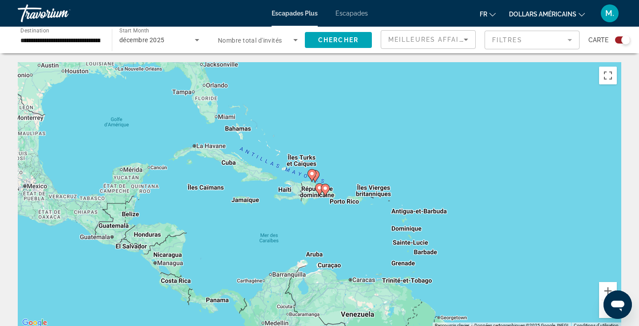
click at [602, 308] on button "Zoom arrière" at bounding box center [608, 309] width 18 height 18
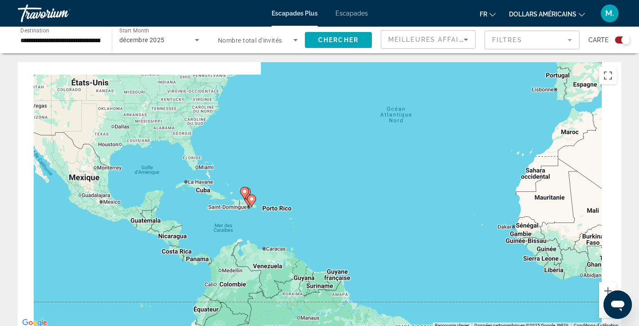
drag, startPoint x: 506, startPoint y: 135, endPoint x: 300, endPoint y: 171, distance: 208.1
click at [301, 171] on div "Pour activer le glissement avec le clavier, appuyez sur Alt+Entrée. Une fois ce…" at bounding box center [320, 195] width 604 height 266
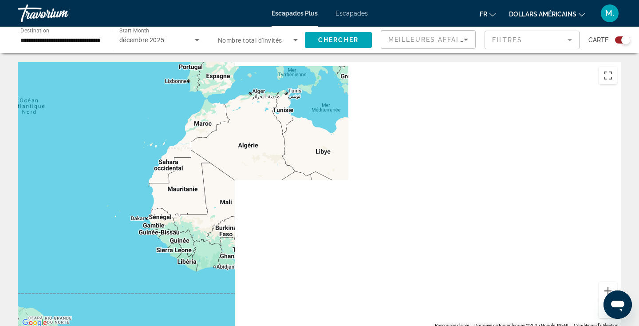
drag, startPoint x: 309, startPoint y: 229, endPoint x: 248, endPoint y: 169, distance: 86.3
click at [248, 169] on div "Pour activer le glissement avec le clavier, appuyez sur Alt+Entrée. Une fois ce…" at bounding box center [320, 195] width 604 height 266
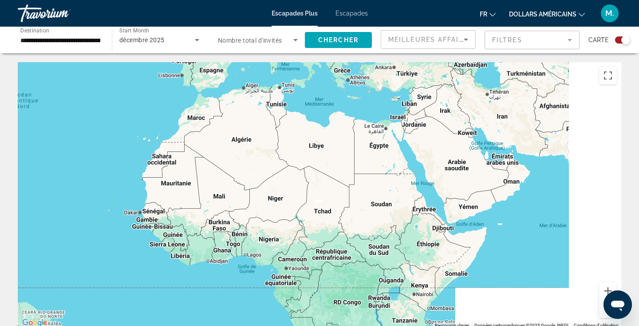
click at [602, 311] on button "Zoom arrière" at bounding box center [608, 309] width 18 height 18
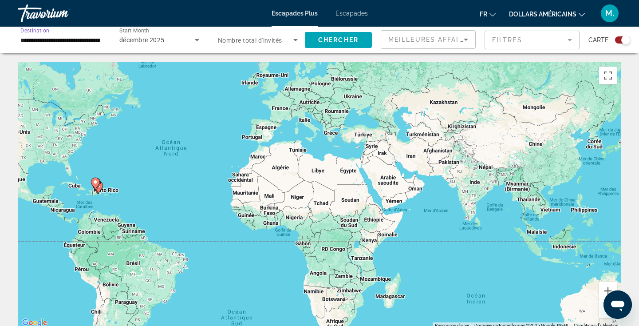
click at [90, 38] on input "**********" at bounding box center [60, 40] width 80 height 11
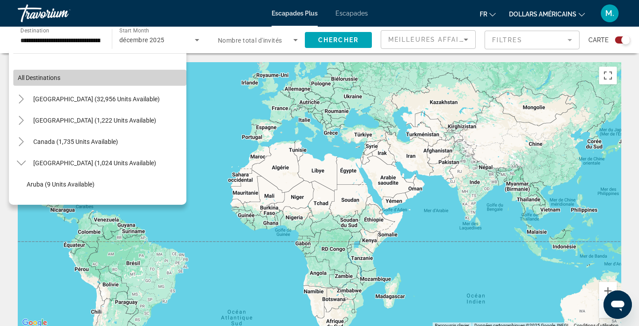
click at [54, 76] on span "All destinations" at bounding box center [39, 77] width 43 height 7
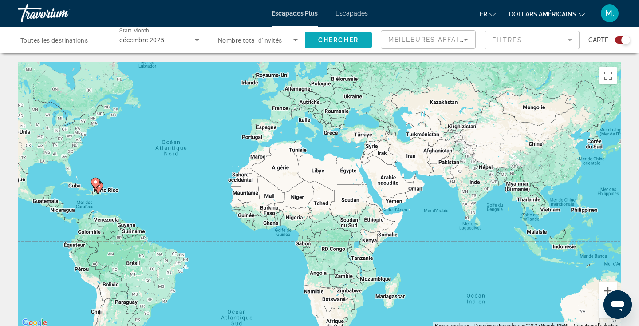
click at [355, 47] on span "Search widget" at bounding box center [338, 39] width 67 height 21
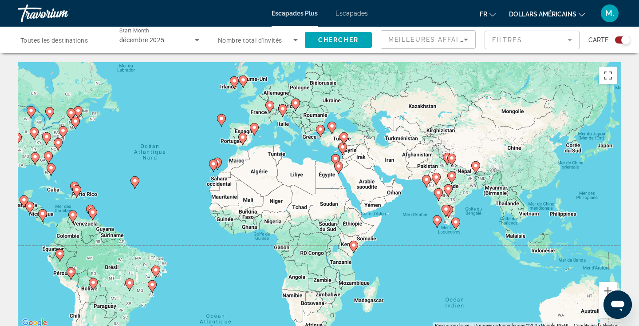
drag, startPoint x: 560, startPoint y: 266, endPoint x: 406, endPoint y: 238, distance: 156.5
click at [406, 238] on div "Pour activer le glissement avec le clavier, appuyez sur Alt+Entrée. Une fois ce…" at bounding box center [320, 195] width 604 height 266
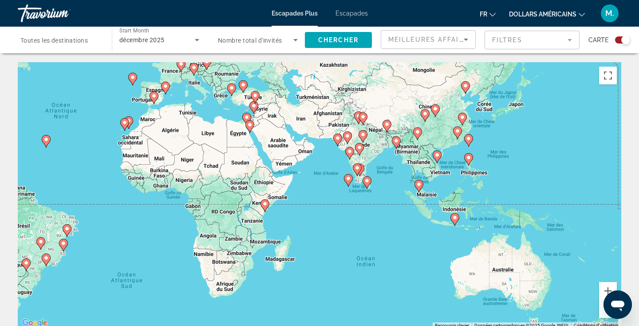
drag, startPoint x: 341, startPoint y: 232, endPoint x: 265, endPoint y: 188, distance: 87.7
click at [265, 188] on div "Pour activer le glissement avec le clavier, appuyez sur Alt+Entrée. Une fois ce…" at bounding box center [320, 195] width 604 height 266
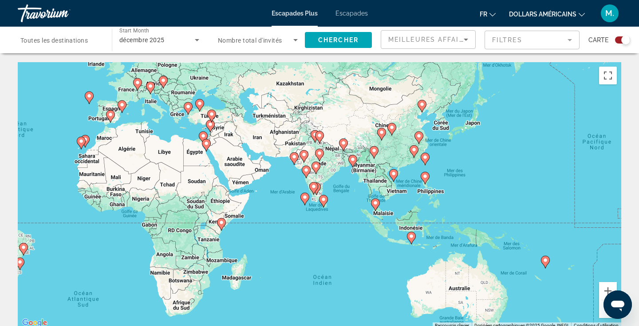
drag, startPoint x: 359, startPoint y: 179, endPoint x: 314, endPoint y: 201, distance: 49.8
click at [314, 202] on div "Pour activer le glissement avec le clavier, appuyez sur Alt+Entrée. Une fois ce…" at bounding box center [320, 195] width 604 height 266
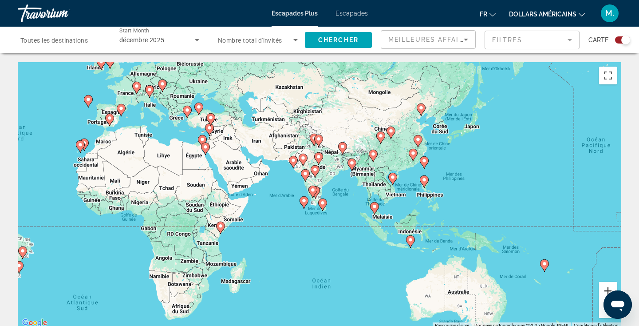
click at [608, 291] on button "Zoom avant" at bounding box center [608, 291] width 18 height 18
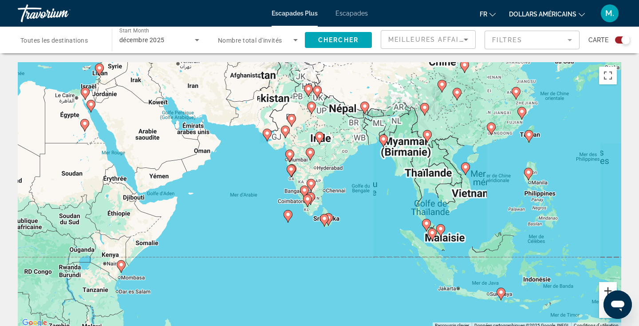
click at [608, 288] on button "Zoom avant" at bounding box center [608, 291] width 18 height 18
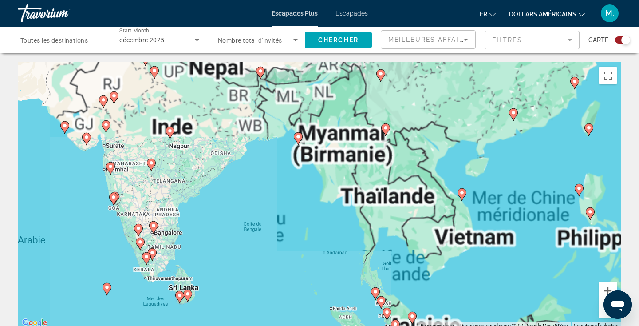
drag, startPoint x: 490, startPoint y: 168, endPoint x: 331, endPoint y: 223, distance: 168.8
click at [331, 223] on div "Pour activer le glissement avec le clavier, appuyez sur Alt+Entrée. Une fois ce…" at bounding box center [320, 195] width 604 height 266
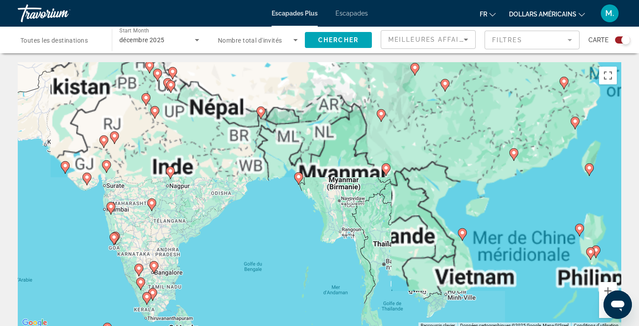
drag, startPoint x: 402, startPoint y: 274, endPoint x: 411, endPoint y: 298, distance: 25.6
click at [411, 298] on div "Pour activer le glissement avec le clavier, appuyez sur Alt+Entrée. Une fois ce…" at bounding box center [320, 195] width 604 height 266
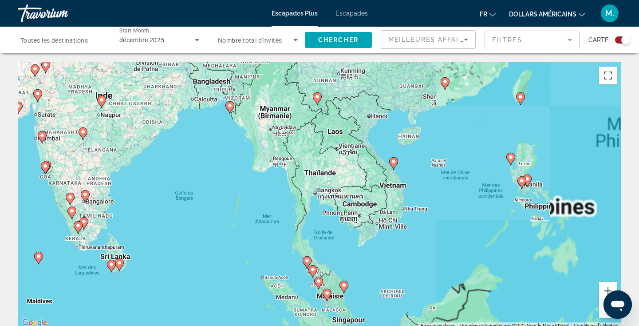
drag, startPoint x: 492, startPoint y: 292, endPoint x: 416, endPoint y: 225, distance: 101.9
click at [418, 221] on div "Pour activer le glissement avec le clavier, appuyez sur Alt+Entrée. Une fois ce…" at bounding box center [320, 195] width 604 height 266
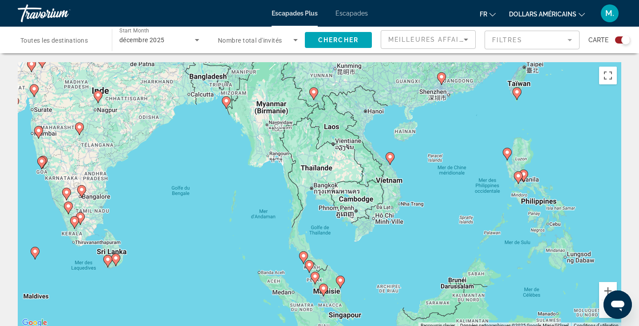
drag, startPoint x: 323, startPoint y: 138, endPoint x: 312, endPoint y: 137, distance: 10.8
click at [312, 137] on div "Pour activer le glissement avec le clavier, appuyez sur Alt+Entrée. Une fois ce…" at bounding box center [320, 195] width 604 height 266
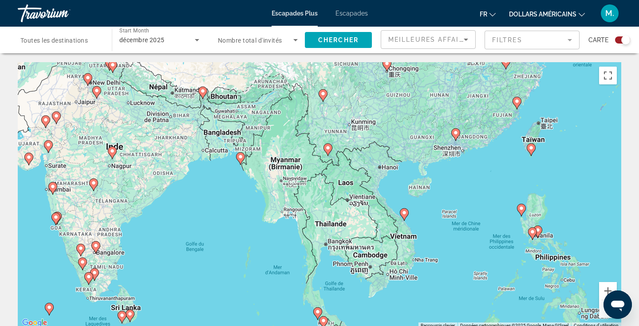
drag, startPoint x: 293, startPoint y: 135, endPoint x: 328, endPoint y: 202, distance: 75.8
click at [329, 202] on div "Pour activer le glissement avec le clavier, appuyez sur Alt+Entrée. Une fois ce…" at bounding box center [320, 195] width 604 height 266
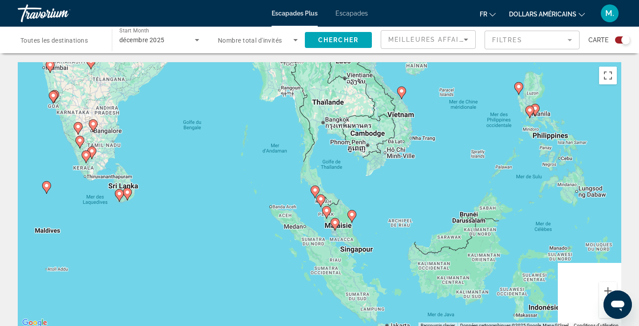
drag, startPoint x: 303, startPoint y: 292, endPoint x: 298, endPoint y: 159, distance: 133.3
click at [298, 159] on div "Pour activer le glissement avec le clavier, appuyez sur Alt+Entrée. Une fois ce…" at bounding box center [320, 195] width 604 height 266
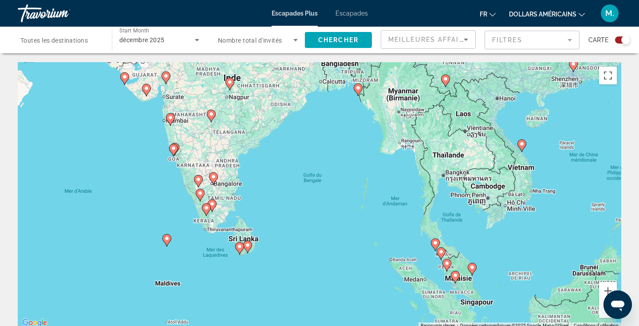
drag, startPoint x: 266, startPoint y: 187, endPoint x: 393, endPoint y: 239, distance: 137.0
click at [392, 240] on div "Pour activer le glissement avec le clavier, appuyez sur Alt+Entrée. Une fois ce…" at bounding box center [320, 195] width 604 height 266
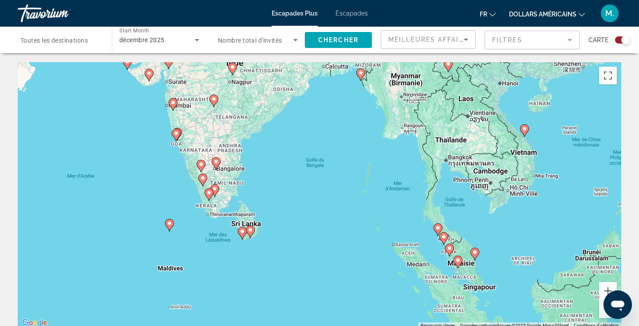
drag, startPoint x: 263, startPoint y: 113, endPoint x: 260, endPoint y: 88, distance: 24.6
click at [261, 89] on div "Pour activer le glissement avec le clavier, appuyez sur Alt+Entrée. Une fois ce…" at bounding box center [320, 195] width 604 height 266
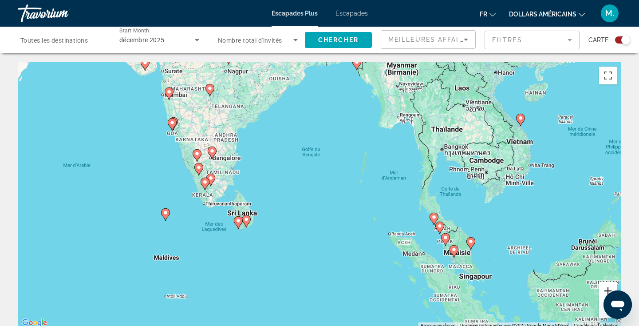
click at [608, 286] on button "Zoom avant" at bounding box center [608, 291] width 18 height 18
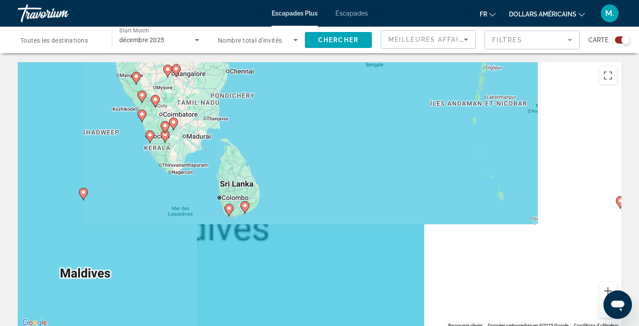
drag, startPoint x: 220, startPoint y: 224, endPoint x: 294, endPoint y: 174, distance: 89.4
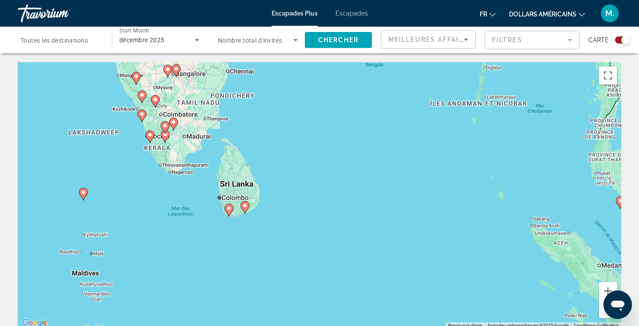
click at [294, 174] on div "Pour activer le glissement avec le clavier, appuyez sur Alt+Entrée. Une fois ce…" at bounding box center [320, 195] width 604 height 266
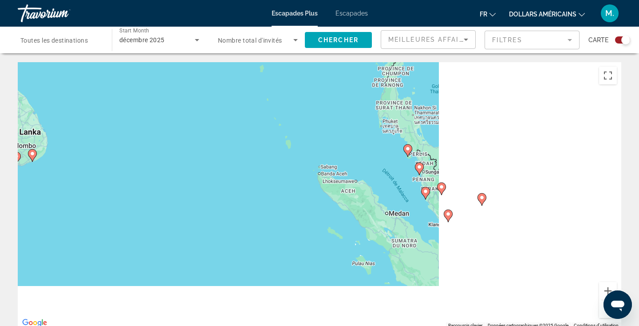
drag, startPoint x: 384, startPoint y: 275, endPoint x: 166, endPoint y: 225, distance: 224.4
click at [166, 225] on div "Pour activer le glissement avec le clavier, appuyez sur Alt+Entrée. Une fois ce…" at bounding box center [320, 195] width 604 height 266
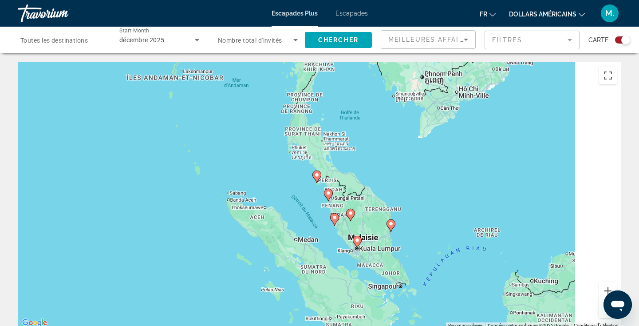
drag, startPoint x: 377, startPoint y: 256, endPoint x: 289, endPoint y: 283, distance: 92.0
click at [289, 283] on div "Pour activer le glissement avec le clavier, appuyez sur Alt+Entrée. Une fois ce…" at bounding box center [320, 195] width 604 height 266
click at [605, 289] on button "Zoom avant" at bounding box center [608, 291] width 18 height 18
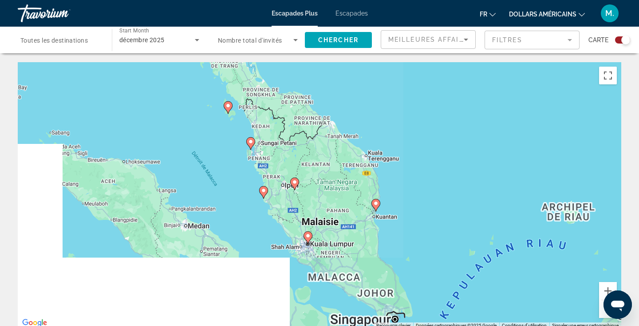
drag, startPoint x: 430, startPoint y: 202, endPoint x: 334, endPoint y: 132, distance: 118.4
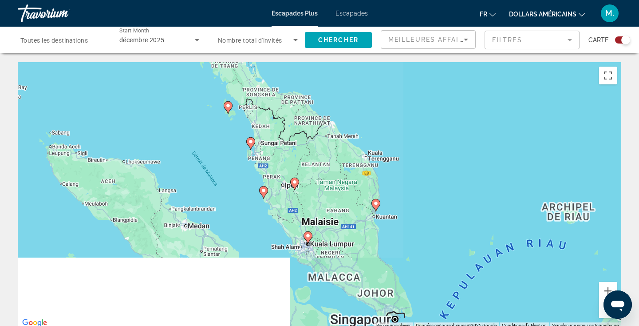
click at [334, 132] on div "Pour activer le glissement avec le clavier, appuyez sur Alt+Entrée. Une fois ce…" at bounding box center [320, 195] width 604 height 266
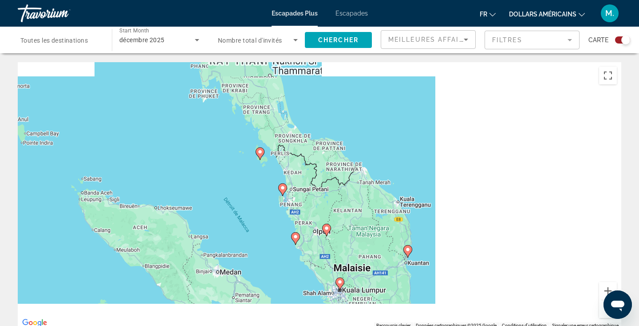
drag, startPoint x: 275, startPoint y: 128, endPoint x: 314, endPoint y: 186, distance: 69.3
click at [315, 186] on div "Pour activer le glissement avec le clavier, appuyez sur Alt+Entrée. Une fois ce…" at bounding box center [320, 195] width 604 height 266
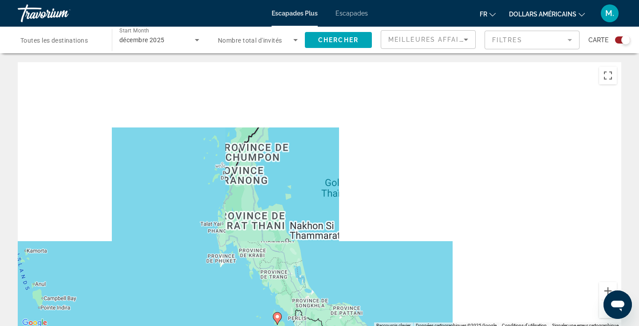
drag, startPoint x: 320, startPoint y: 146, endPoint x: 338, endPoint y: 349, distance: 204.6
click at [338, 325] on html "Passer au contenu principal Escapades Plus Escapades fr English Español Françai…" at bounding box center [319, 163] width 639 height 326
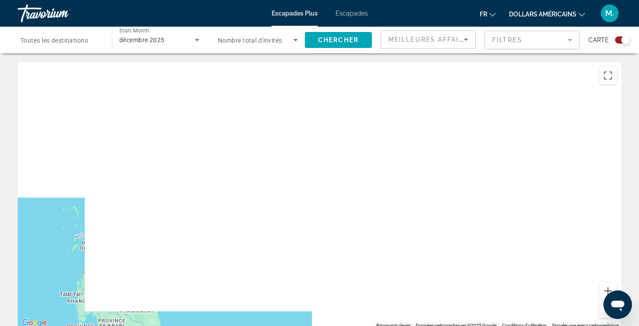
drag, startPoint x: 398, startPoint y: 140, endPoint x: 265, endPoint y: 171, distance: 136.2
click at [265, 171] on div "Pour activer le glissement avec le clavier, appuyez sur Alt+Entrée. Une fois ce…" at bounding box center [320, 195] width 604 height 266
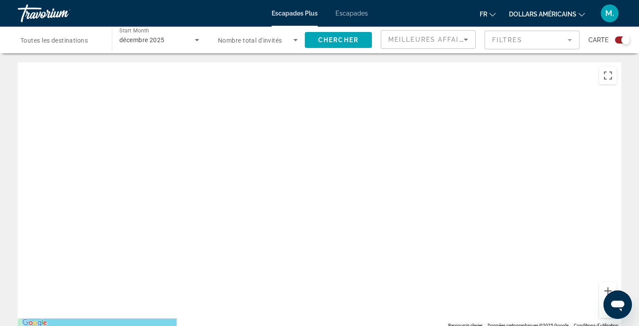
drag, startPoint x: 389, startPoint y: 183, endPoint x: 218, endPoint y: 249, distance: 182.5
click at [218, 249] on div "Pour activer le glissement avec le clavier, appuyez sur Alt+Entrée. Une fois ce…" at bounding box center [320, 195] width 604 height 266
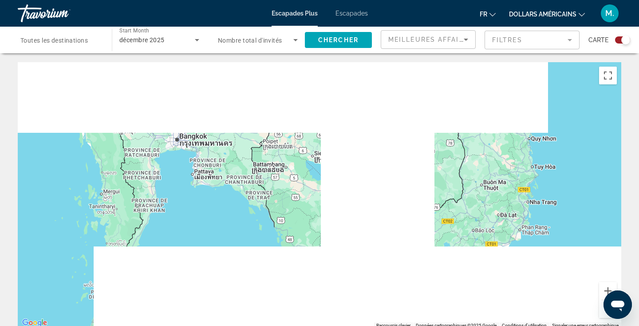
drag, startPoint x: 223, startPoint y: 156, endPoint x: 385, endPoint y: 186, distance: 165.2
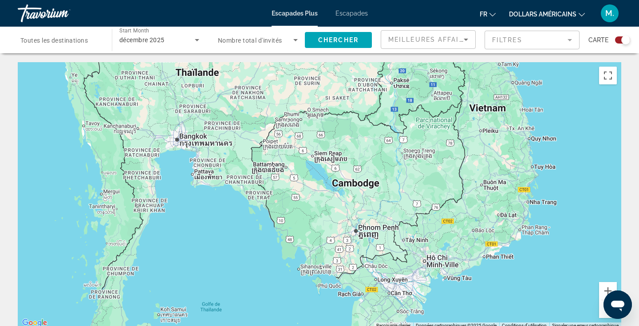
click at [386, 186] on div "Pour activer le glissement avec le clavier, appuyez sur Alt+Entrée. Une fois ce…" at bounding box center [320, 195] width 604 height 266
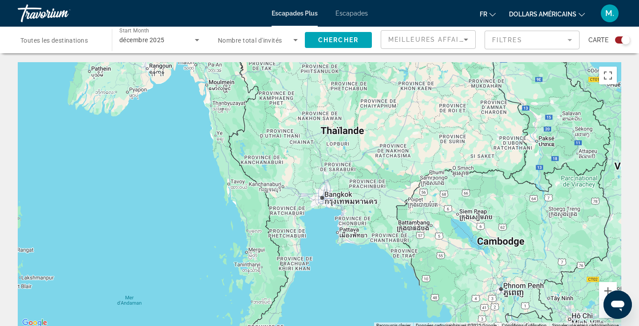
drag, startPoint x: 237, startPoint y: 115, endPoint x: 359, endPoint y: 112, distance: 121.2
click at [359, 112] on div "Pour activer le glissement avec le clavier, appuyez sur Alt+Entrée. Une fois ce…" at bounding box center [320, 195] width 604 height 266
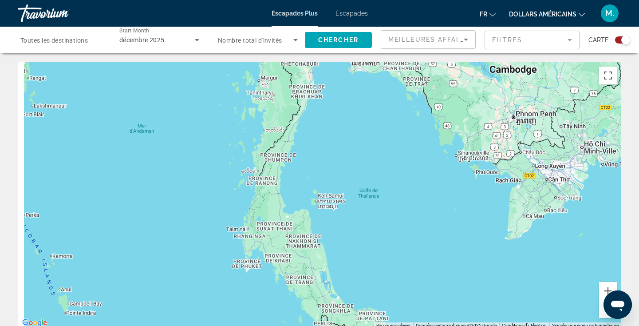
drag, startPoint x: 241, startPoint y: 217, endPoint x: 292, endPoint y: 90, distance: 137.1
click at [292, 90] on div "Pour activer le glissement avec le clavier, appuyez sur Alt+Entrée. Une fois ce…" at bounding box center [320, 195] width 604 height 266
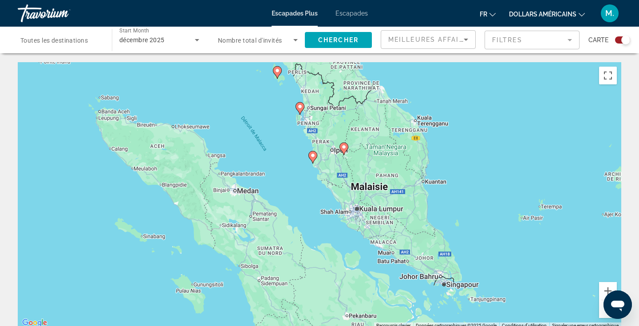
drag, startPoint x: 322, startPoint y: 210, endPoint x: 278, endPoint y: -10, distance: 224.5
click at [278, 0] on html "Passer au contenu principal Escapades Plus Escapades fr English Español Françai…" at bounding box center [319, 163] width 639 height 326
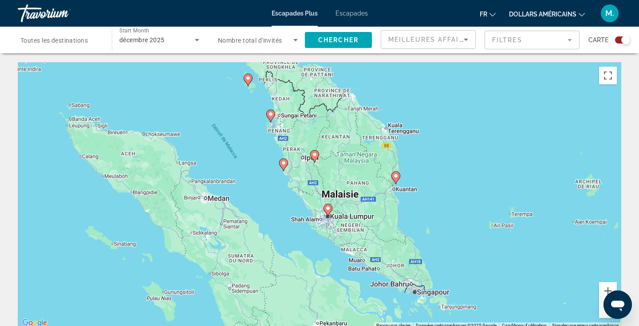
drag, startPoint x: 372, startPoint y: 154, endPoint x: 348, endPoint y: 175, distance: 32.1
click at [349, 175] on div "Pour activer le glissement avec le clavier, appuyez sur Alt+Entrée. Une fois ce…" at bounding box center [320, 195] width 604 height 266
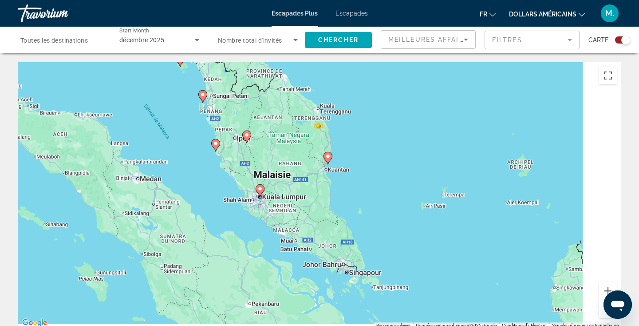
drag, startPoint x: 415, startPoint y: 205, endPoint x: 301, endPoint y: 168, distance: 120.4
click at [301, 168] on div "Pour activer le glissement avec le clavier, appuyez sur Alt+Entrée. Une fois ce…" at bounding box center [320, 195] width 604 height 266
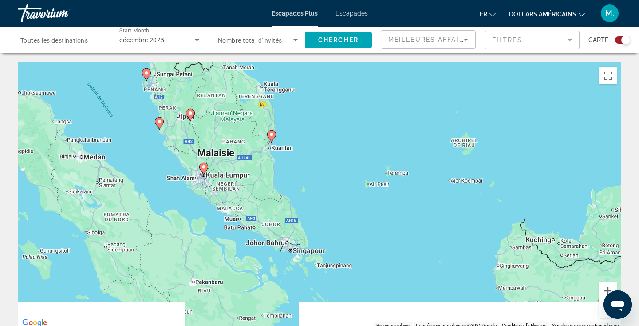
click at [605, 312] on button "Zoom arrière" at bounding box center [608, 309] width 18 height 18
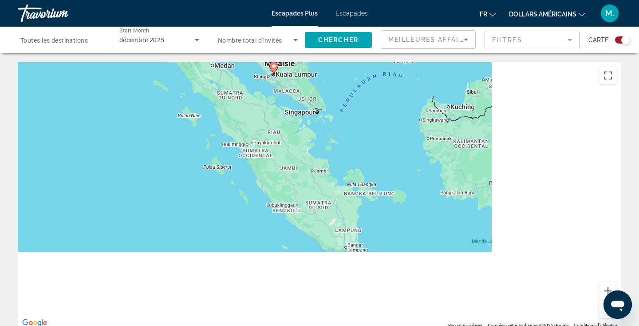
drag, startPoint x: 453, startPoint y: 306, endPoint x: 473, endPoint y: 169, distance: 138.6
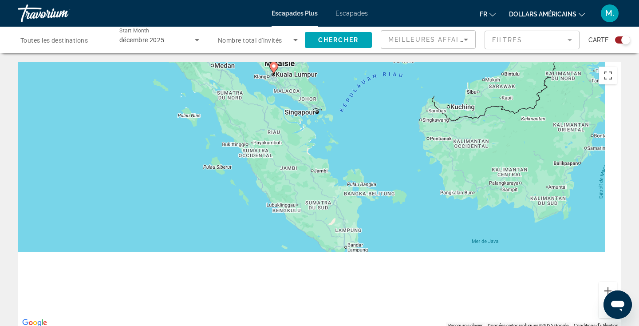
click at [474, 169] on div "Pour activer le glissement avec le clavier, appuyez sur Alt+Entrée. Une fois ce…" at bounding box center [320, 195] width 604 height 266
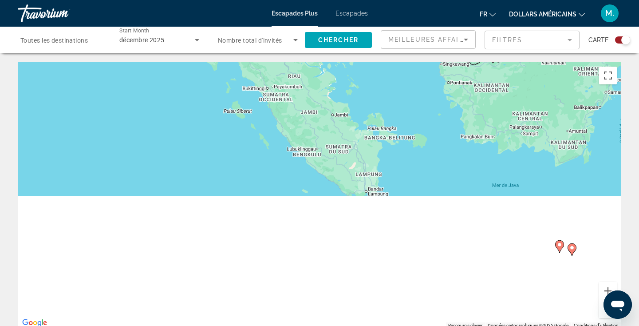
click at [602, 315] on button "Zoom arrière" at bounding box center [608, 309] width 18 height 18
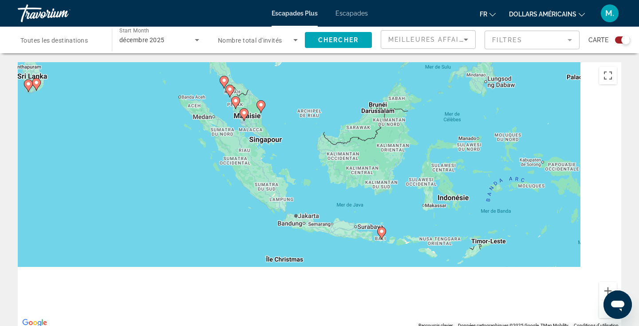
drag, startPoint x: 558, startPoint y: 142, endPoint x: 483, endPoint y: 151, distance: 75.1
click at [483, 151] on div "Pour activer le glissement avec le clavier, appuyez sur Alt+Entrée. Une fois ce…" at bounding box center [320, 195] width 604 height 266
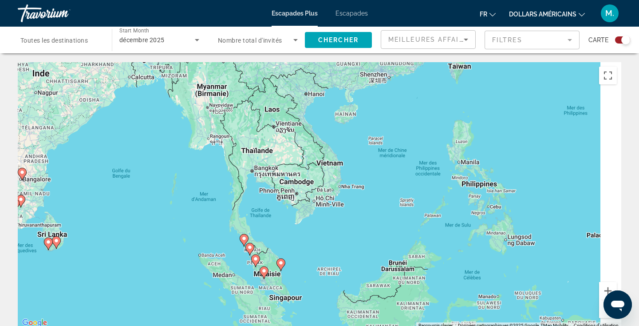
drag, startPoint x: 411, startPoint y: 109, endPoint x: 436, endPoint y: 296, distance: 189.0
click at [436, 297] on div "Pour activer le glissement avec le clavier, appuyez sur Alt+Entrée. Une fois ce…" at bounding box center [320, 195] width 604 height 266
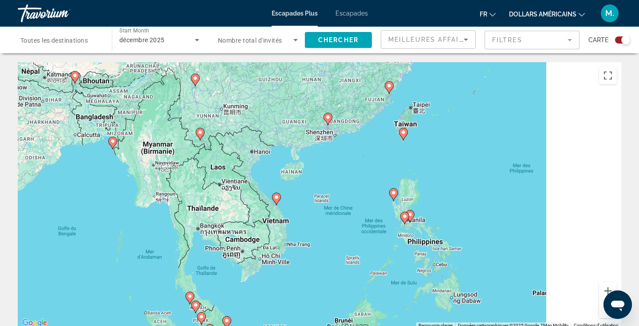
drag, startPoint x: 316, startPoint y: 151, endPoint x: 257, endPoint y: 190, distance: 71.0
click at [257, 191] on div "Pour activer le glissement avec le clavier, appuyez sur Alt+Entrée. Une fois ce…" at bounding box center [320, 195] width 604 height 266
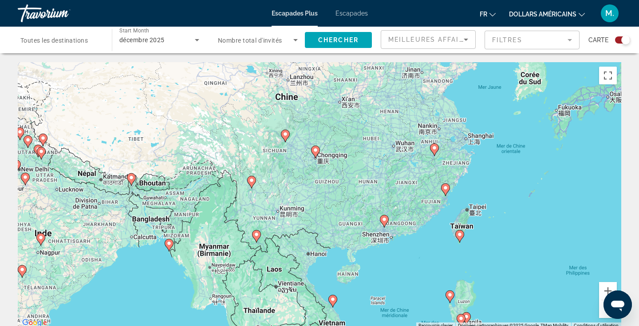
drag, startPoint x: 406, startPoint y: 125, endPoint x: 471, endPoint y: 227, distance: 121.2
click at [471, 228] on div "Pour activer le glissement avec le clavier, appuyez sur Alt+Entrée. Une fois ce…" at bounding box center [320, 195] width 604 height 266
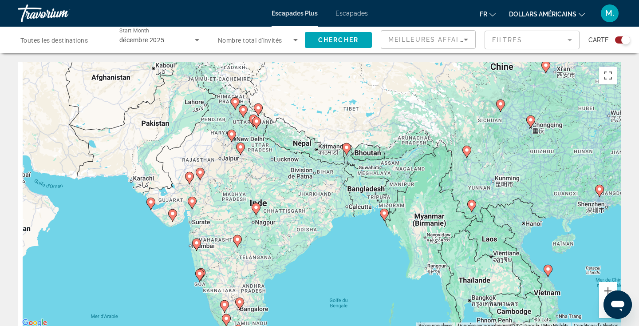
drag, startPoint x: 107, startPoint y: 204, endPoint x: 332, endPoint y: 176, distance: 225.9
click at [331, 176] on div "Pour activer le glissement avec le clavier, appuyez sur Alt+Entrée. Une fois ce…" at bounding box center [320, 195] width 604 height 266
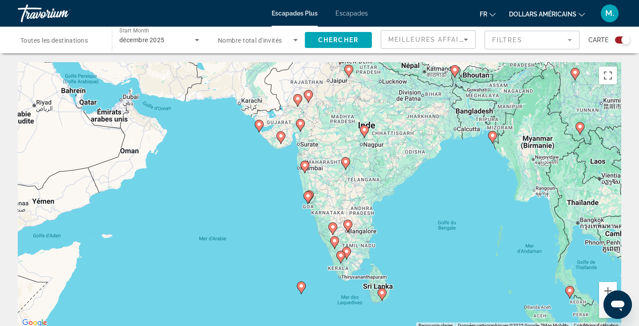
drag, startPoint x: 302, startPoint y: 225, endPoint x: 411, endPoint y: 148, distance: 133.4
click at [411, 148] on div "Pour activer le glissement avec le clavier, appuyez sur Alt+Entrée. Une fois ce…" at bounding box center [320, 195] width 604 height 266
click at [384, 296] on icon "Contenu principal" at bounding box center [382, 294] width 8 height 12
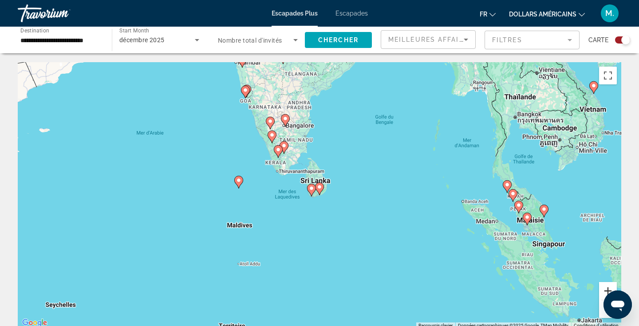
click at [609, 289] on button "Zoom avant" at bounding box center [608, 291] width 18 height 18
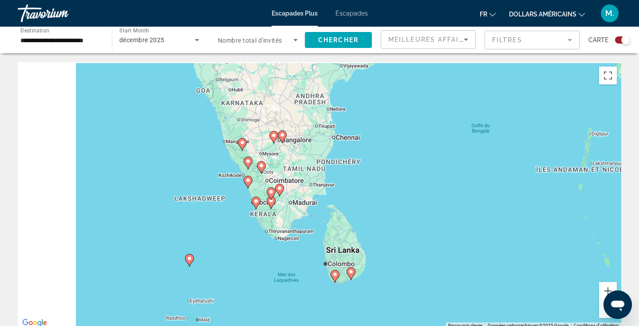
drag, startPoint x: 333, startPoint y: 174, endPoint x: 365, endPoint y: 260, distance: 91.8
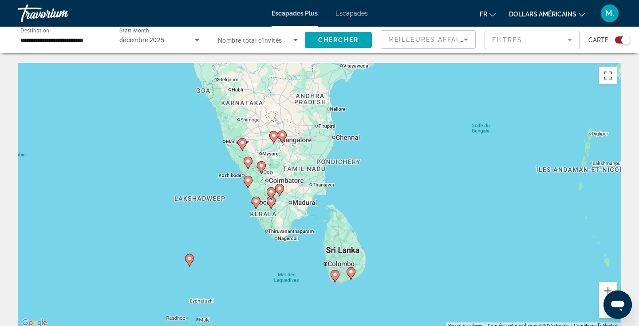
click at [365, 260] on div "Pour activer le glissement avec le clavier, appuyez sur Alt+Entrée. Une fois ce…" at bounding box center [320, 195] width 604 height 266
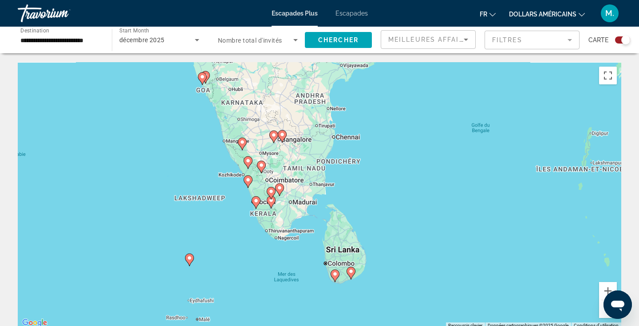
click at [332, 277] on icon "Contenu principal" at bounding box center [335, 276] width 8 height 12
type input "**********"
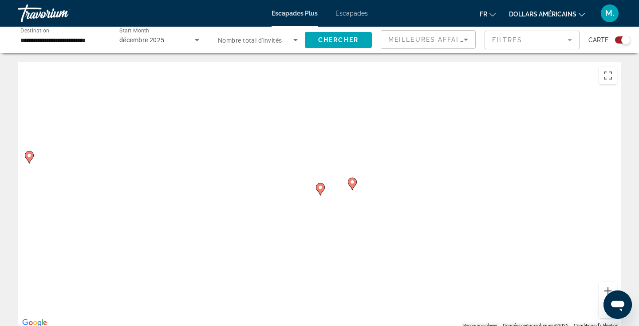
click at [322, 188] on image "Contenu principal" at bounding box center [320, 187] width 5 height 5
click at [331, 192] on image "Contenu principal" at bounding box center [330, 192] width 5 height 5
click at [317, 184] on icon "Contenu principal" at bounding box center [320, 189] width 8 height 12
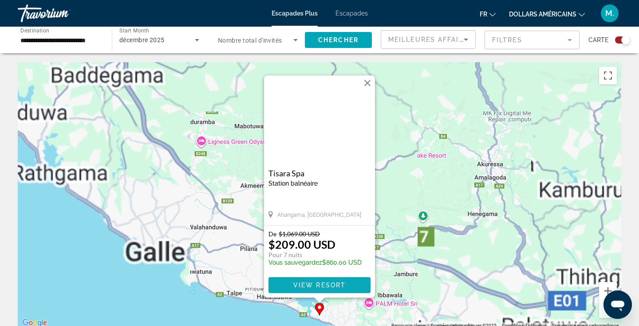
click at [324, 279] on span "Contenu principal" at bounding box center [320, 284] width 102 height 21
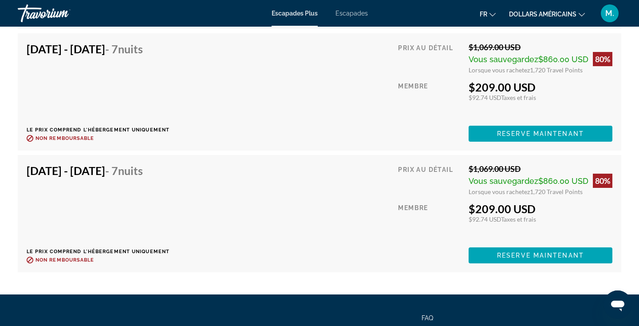
scroll to position [1785, 0]
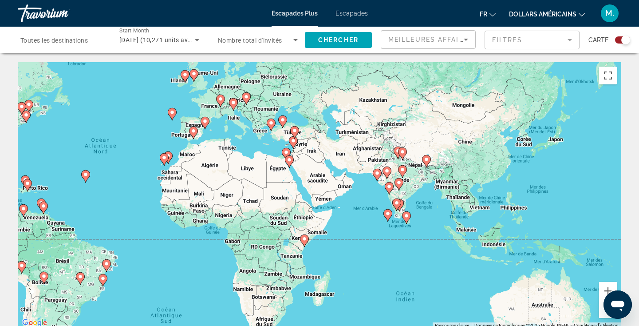
drag, startPoint x: 445, startPoint y: 246, endPoint x: 237, endPoint y: 211, distance: 211.0
click at [237, 211] on div "Pour activer le glissement avec le clavier, appuyez sur Alt+Entrée. Une fois ce…" at bounding box center [320, 195] width 604 height 266
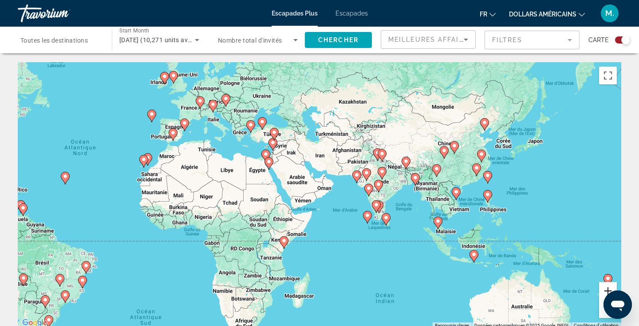
click at [605, 289] on button "Zoom avant" at bounding box center [608, 291] width 18 height 18
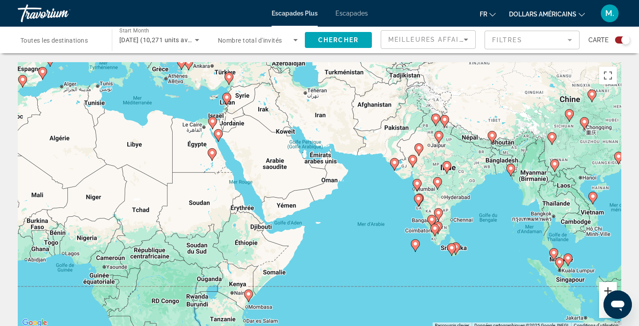
click at [605, 289] on button "Zoom avant" at bounding box center [608, 291] width 18 height 18
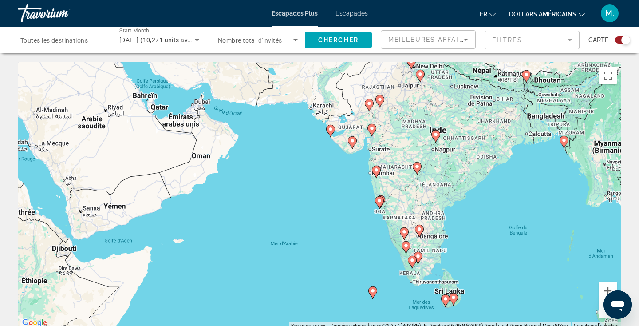
drag, startPoint x: 425, startPoint y: 225, endPoint x: 230, endPoint y: 191, distance: 197.8
click at [231, 191] on div "Pour activer le glissement avec le clavier, appuyez sur Alt+Entrée. Une fois ce…" at bounding box center [320, 195] width 604 height 266
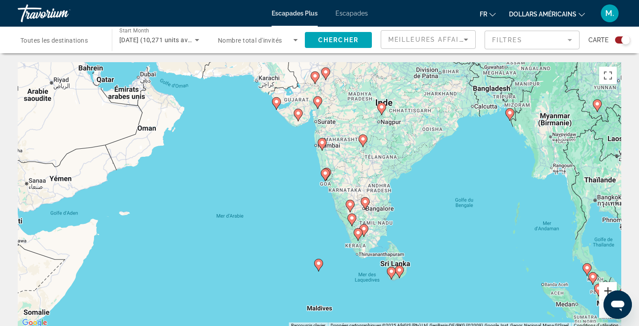
click at [612, 290] on button "Zoom avant" at bounding box center [608, 291] width 18 height 18
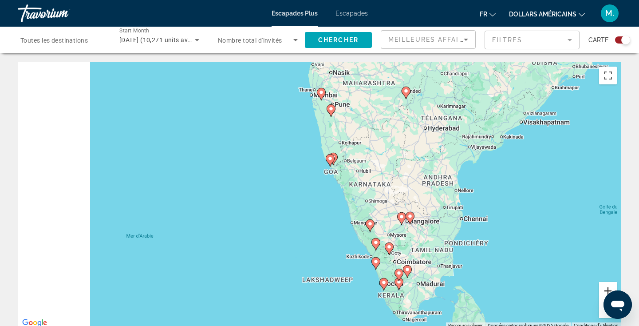
click at [612, 290] on button "Zoom avant" at bounding box center [608, 291] width 18 height 18
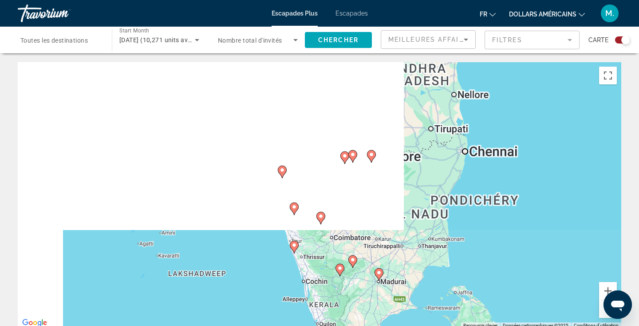
click at [352, 128] on div "Pour naviguer, appuyez sur les touches fléchées. Pour activer le glissement ave…" at bounding box center [320, 195] width 604 height 266
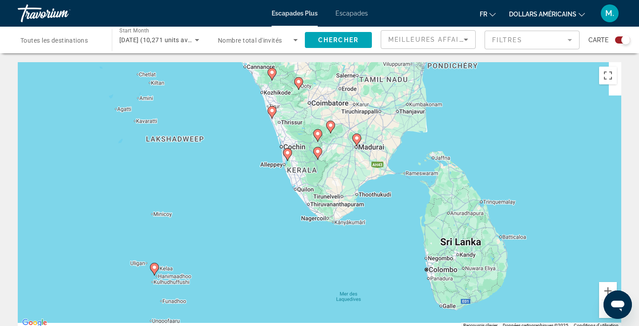
drag, startPoint x: 312, startPoint y: 223, endPoint x: 307, endPoint y: 103, distance: 120.8
click at [307, 103] on div "Pour activer le glissement avec le clavier, appuyez sur Alt+Entrée. Une fois ce…" at bounding box center [320, 195] width 604 height 266
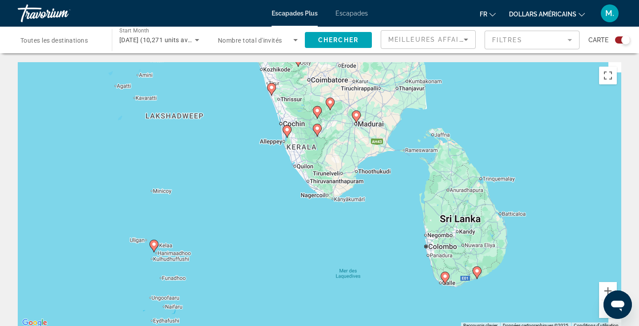
click at [478, 274] on icon "Contenu principal" at bounding box center [477, 273] width 8 height 12
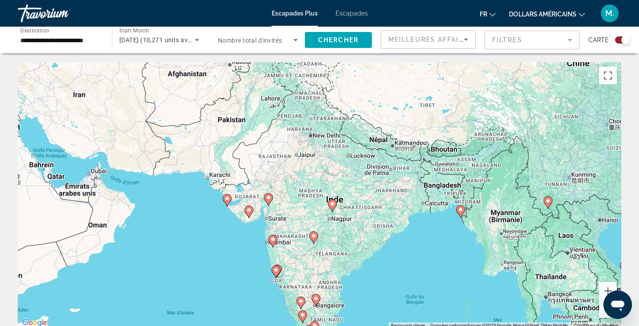
drag, startPoint x: 274, startPoint y: 122, endPoint x: 304, endPoint y: 302, distance: 183.1
click at [304, 303] on div "Pour naviguer, appuyez sur les touches fléchées. Pour activer le glissement ave…" at bounding box center [320, 195] width 604 height 266
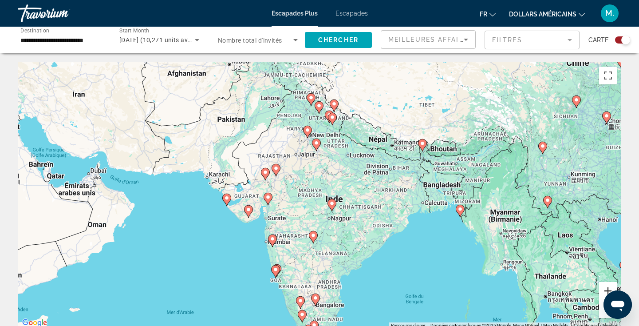
click at [612, 286] on button "Zoom avant" at bounding box center [608, 291] width 18 height 18
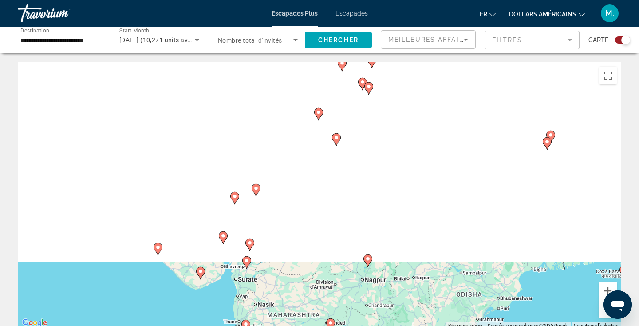
drag, startPoint x: 306, startPoint y: 236, endPoint x: 333, endPoint y: 275, distance: 48.1
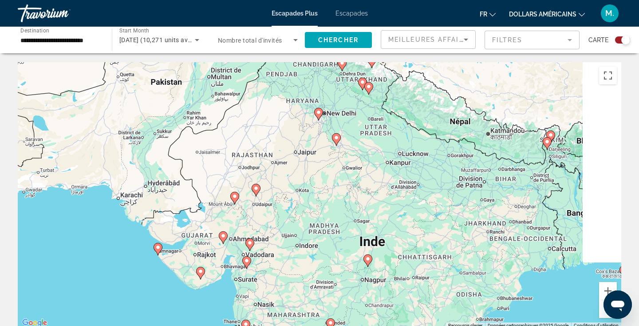
click at [333, 276] on div "Pour activer le glissement avec le clavier, appuyez sur Alt+Entrée. Une fois ce…" at bounding box center [320, 195] width 604 height 266
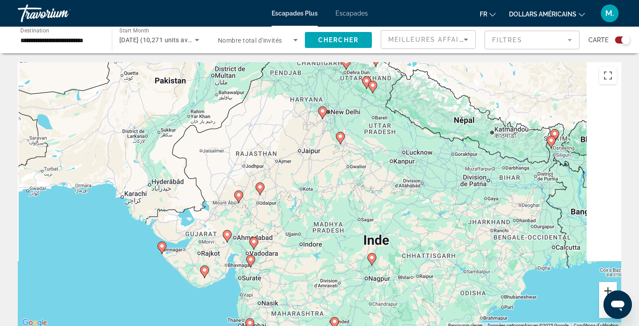
click at [606, 288] on button "Zoom avant" at bounding box center [608, 291] width 18 height 18
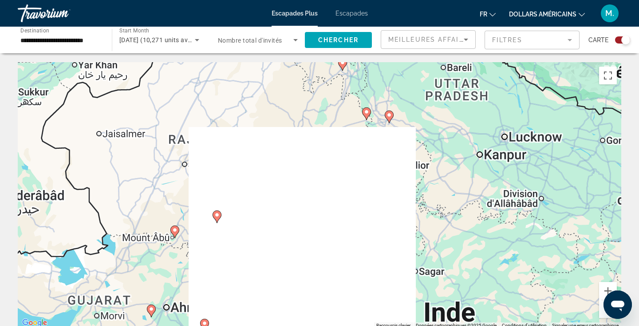
drag, startPoint x: 328, startPoint y: 147, endPoint x: 344, endPoint y: 175, distance: 32.2
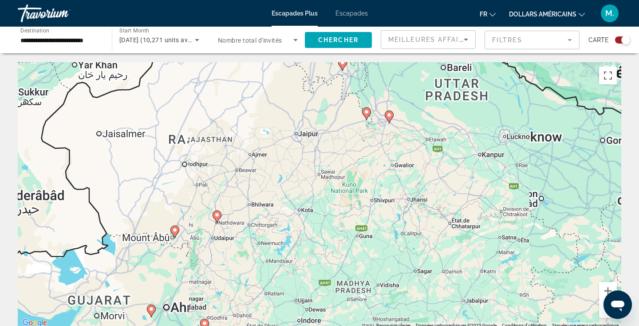
click at [345, 175] on div "Pour activer le glissement avec le clavier, appuyez sur Alt+Entrée. Une fois ce…" at bounding box center [320, 195] width 604 height 266
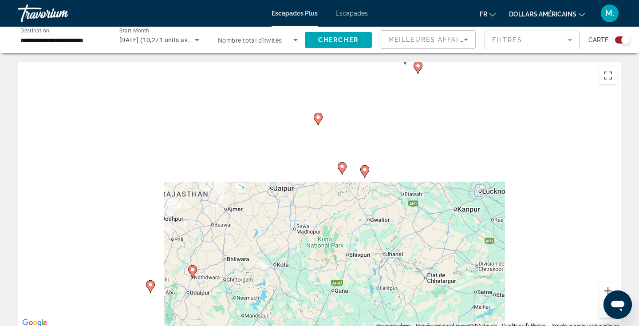
drag, startPoint x: 336, startPoint y: 146, endPoint x: 306, endPoint y: 210, distance: 70.3
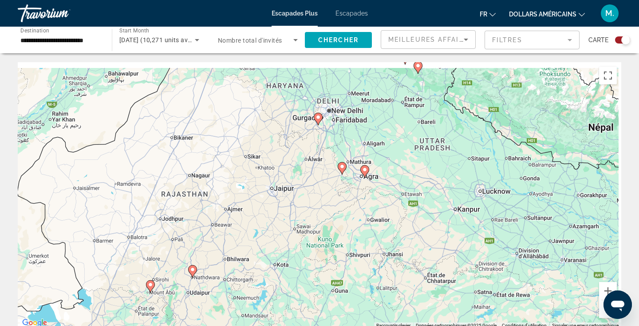
click at [307, 211] on div "Pour activer le glissement avec le clavier, appuyez sur Alt+Entrée. Une fois ce…" at bounding box center [320, 195] width 604 height 266
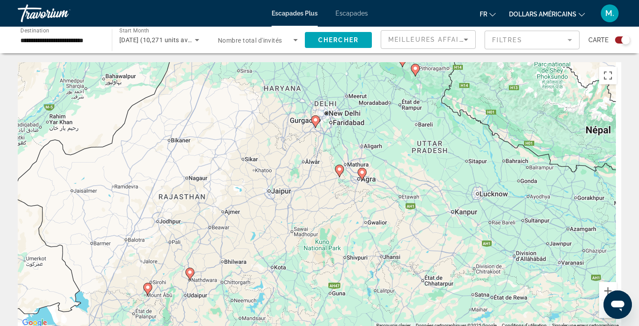
click at [316, 122] on image "Contenu principal" at bounding box center [315, 119] width 5 height 5
type input "**********"
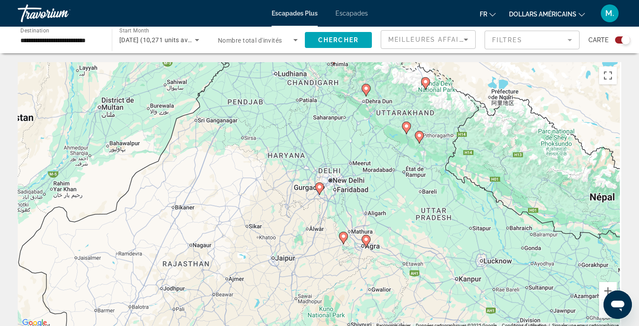
click at [320, 187] on image "Contenu principal" at bounding box center [319, 186] width 5 height 5
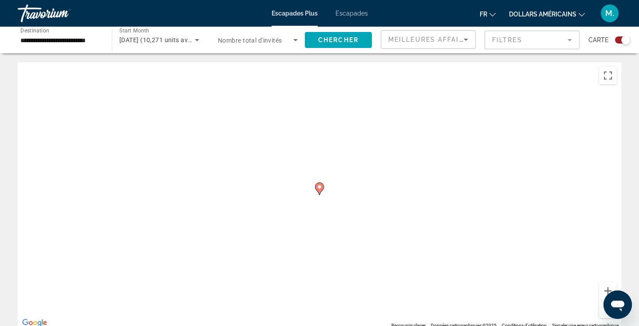
click at [320, 186] on image "Contenu principal" at bounding box center [319, 186] width 5 height 5
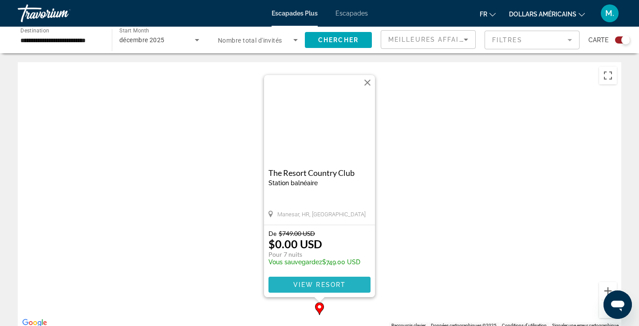
click at [326, 281] on span "View Resort" at bounding box center [319, 284] width 52 height 7
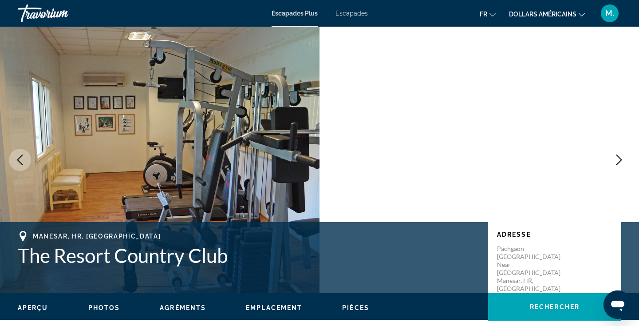
click at [620, 159] on icon "Next image" at bounding box center [619, 159] width 11 height 11
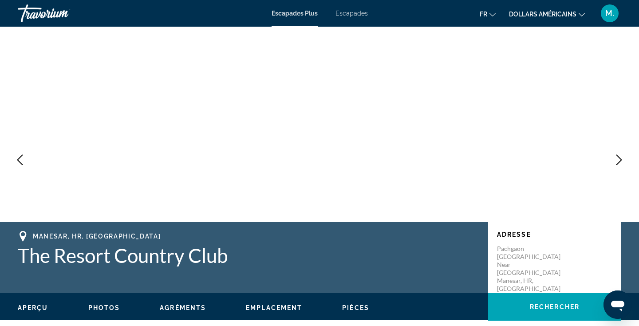
click at [622, 157] on icon "Next image" at bounding box center [619, 159] width 11 height 11
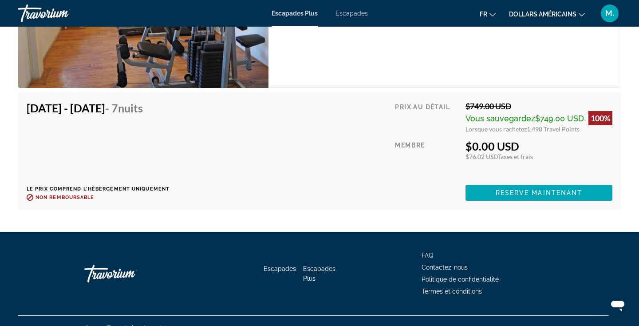
scroll to position [1753, 0]
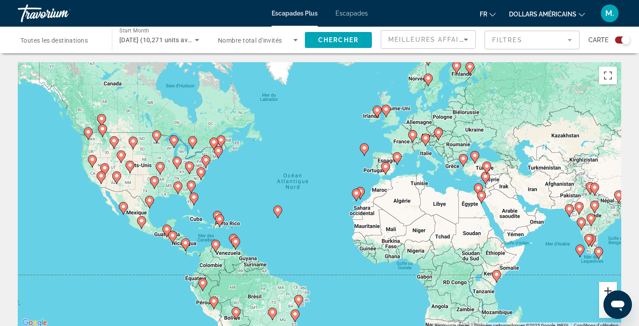
click at [603, 290] on button "Zoom avant" at bounding box center [608, 291] width 18 height 18
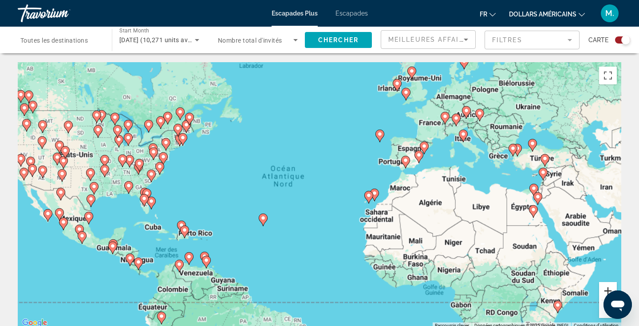
click at [603, 290] on button "Zoom avant" at bounding box center [608, 291] width 18 height 18
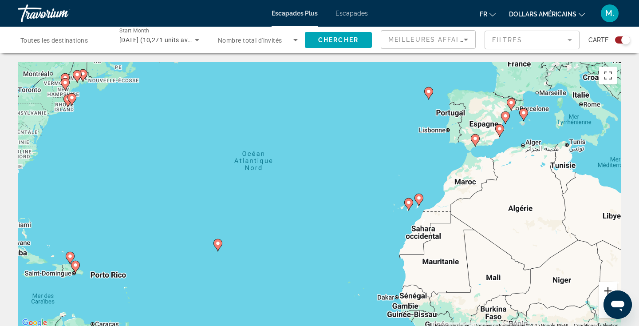
click at [603, 290] on button "Zoom avant" at bounding box center [608, 291] width 18 height 18
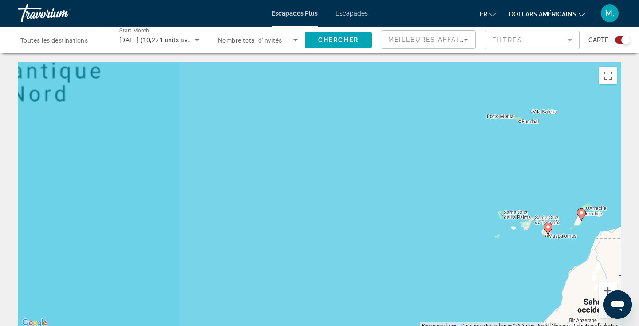
drag, startPoint x: 425, startPoint y: 225, endPoint x: 174, endPoint y: 202, distance: 251.8
click at [179, 202] on div "Pour activer le glissement avec le clavier, appuyez sur Alt+Entrée. Une fois ce…" at bounding box center [320, 195] width 604 height 266
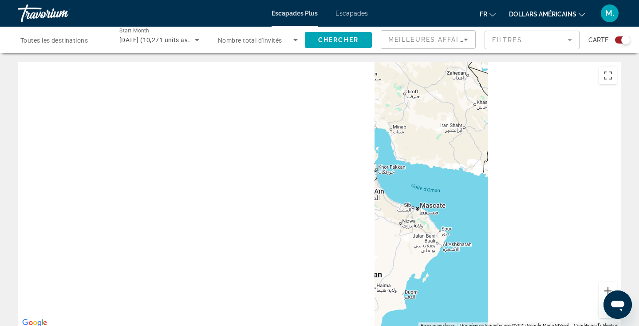
drag, startPoint x: 325, startPoint y: 213, endPoint x: 134, endPoint y: 207, distance: 191.0
click at [135, 208] on div "Pour activer le glissement avec le clavier, appuyez sur Alt+Entrée. Une fois ce…" at bounding box center [320, 195] width 604 height 266
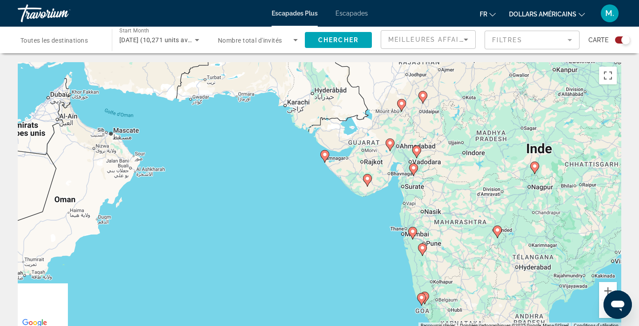
drag, startPoint x: 348, startPoint y: 211, endPoint x: 182, endPoint y: 198, distance: 165.7
click at [182, 198] on div "Pour activer le glissement avec le clavier, appuyez sur Alt+Entrée. Une fois ce…" at bounding box center [320, 195] width 604 height 266
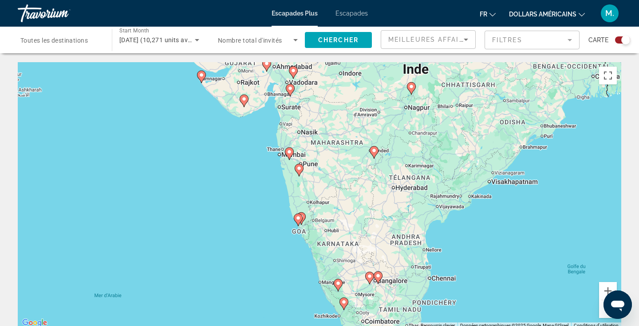
drag, startPoint x: 412, startPoint y: 217, endPoint x: 309, endPoint y: 150, distance: 122.8
click at [309, 150] on div "Pour activer le glissement avec le clavier, appuyez sur Alt+Entrée. Une fois ce…" at bounding box center [320, 195] width 604 height 266
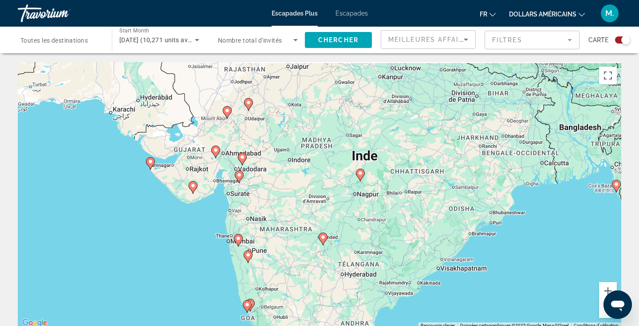
drag, startPoint x: 448, startPoint y: 126, endPoint x: 395, endPoint y: 214, distance: 102.8
click at [395, 214] on div "Pour activer le glissement avec le clavier, appuyez sur Alt+Entrée. Une fois ce…" at bounding box center [320, 195] width 604 height 266
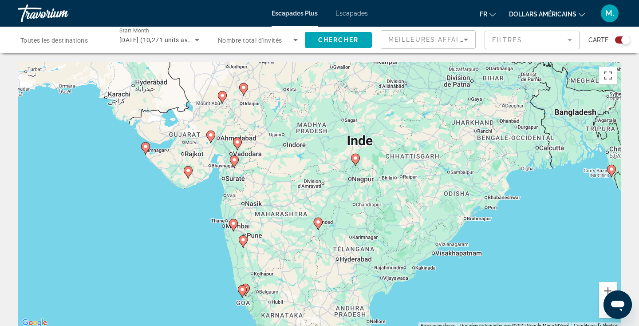
drag, startPoint x: 325, startPoint y: 227, endPoint x: 322, endPoint y: 212, distance: 15.4
click at [323, 212] on div "Pour activer le glissement avec le clavier, appuyez sur Alt+Entrée. Une fois ce…" at bounding box center [320, 195] width 604 height 266
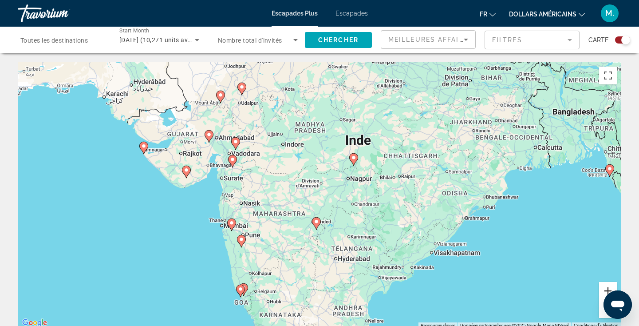
click at [608, 289] on button "Zoom avant" at bounding box center [608, 291] width 18 height 18
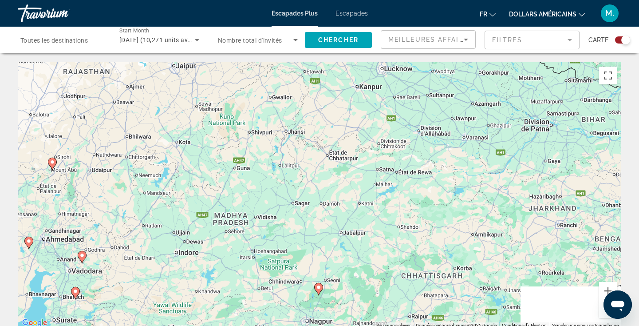
drag, startPoint x: 463, startPoint y: 144, endPoint x: 387, endPoint y: 311, distance: 183.5
click at [388, 312] on div "Pour activer le glissement avec le clavier, appuyez sur Alt+Entrée. Une fois ce…" at bounding box center [320, 195] width 604 height 266
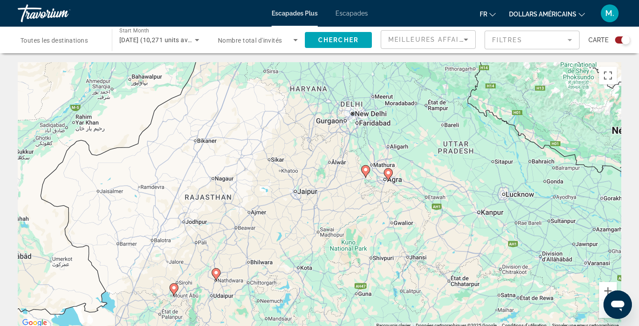
drag, startPoint x: 432, startPoint y: 136, endPoint x: 553, endPoint y: 251, distance: 167.0
click at [555, 253] on div "Pour activer le glissement avec le clavier, appuyez sur Alt+Entrée. Une fois ce…" at bounding box center [320, 195] width 604 height 266
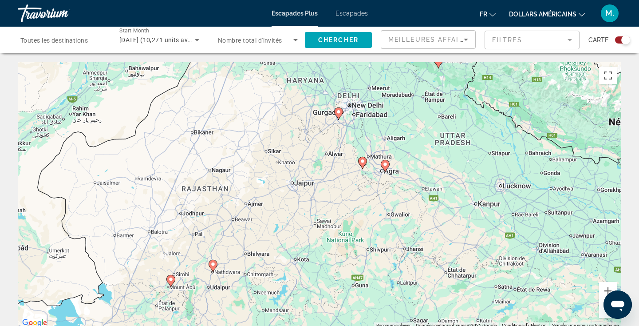
click at [603, 311] on button "Zoom arrière" at bounding box center [608, 309] width 18 height 18
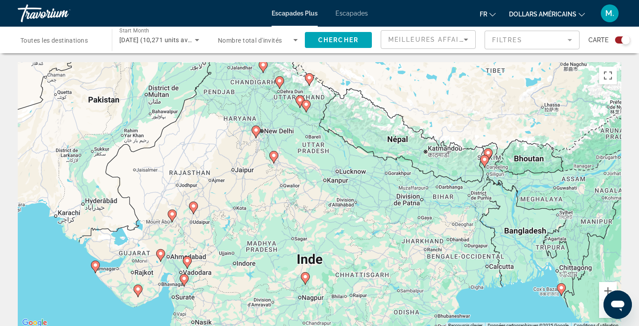
drag, startPoint x: 257, startPoint y: 288, endPoint x: 189, endPoint y: 261, distance: 73.4
click at [189, 261] on gmp-advanced-marker "Contenu principal" at bounding box center [187, 262] width 9 height 13
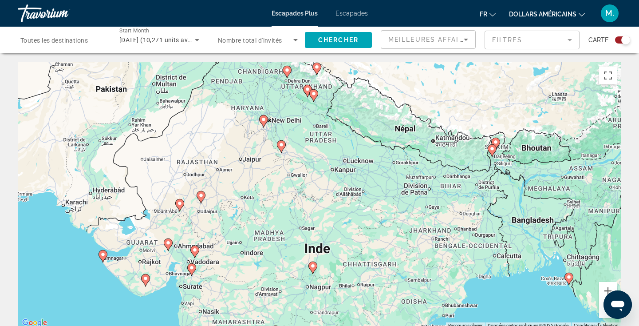
click at [280, 145] on image "Contenu principal" at bounding box center [281, 144] width 5 height 5
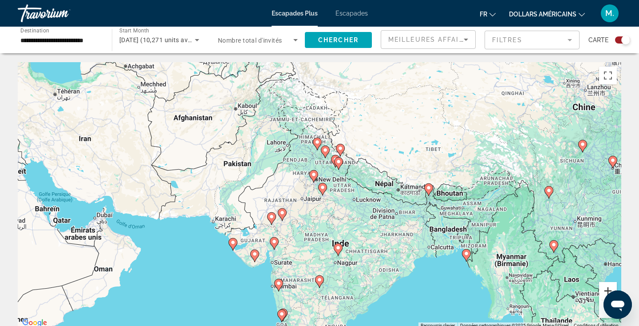
click at [610, 291] on button "Zoom avant" at bounding box center [608, 291] width 18 height 18
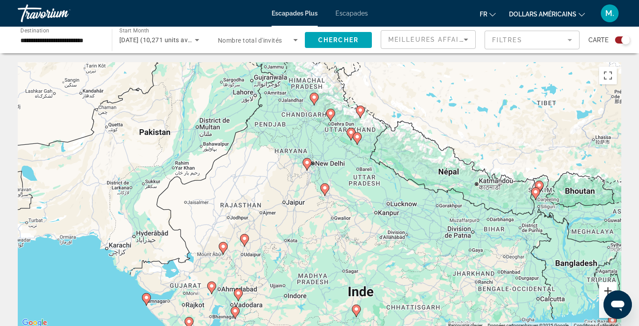
click at [610, 291] on button "Zoom avant" at bounding box center [608, 291] width 18 height 18
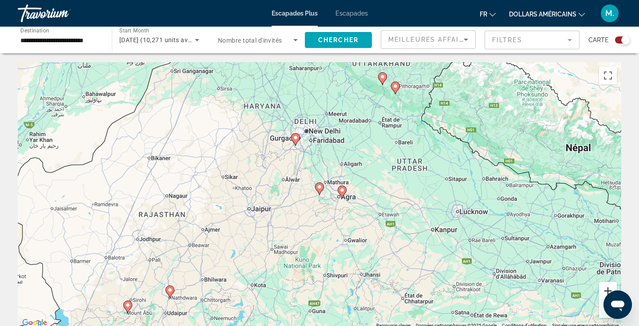
click at [610, 291] on button "Zoom avant" at bounding box center [608, 291] width 18 height 18
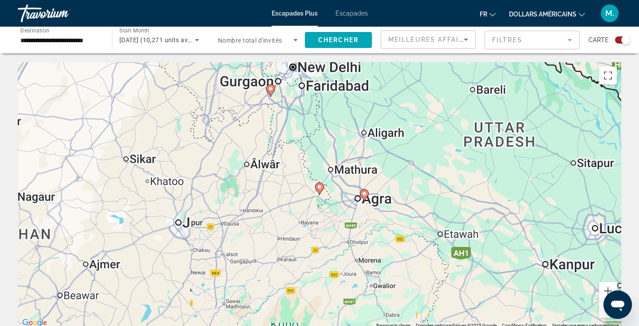
click at [364, 195] on image "Contenu principal" at bounding box center [364, 193] width 5 height 5
type input "**********"
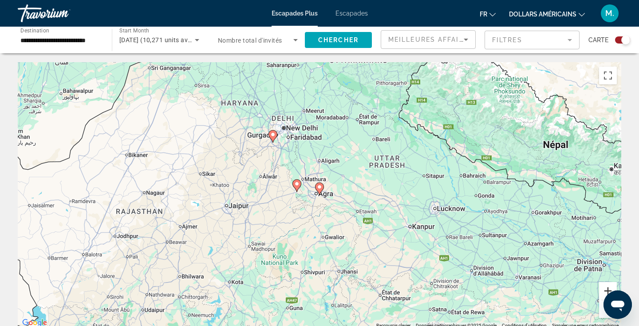
click at [610, 289] on button "Zoom avant" at bounding box center [608, 291] width 18 height 18
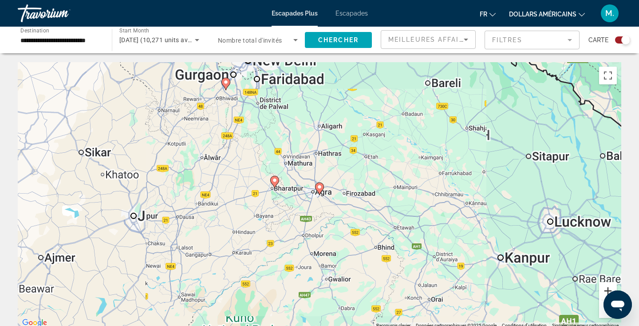
click at [610, 289] on button "Zoom avant" at bounding box center [608, 291] width 18 height 18
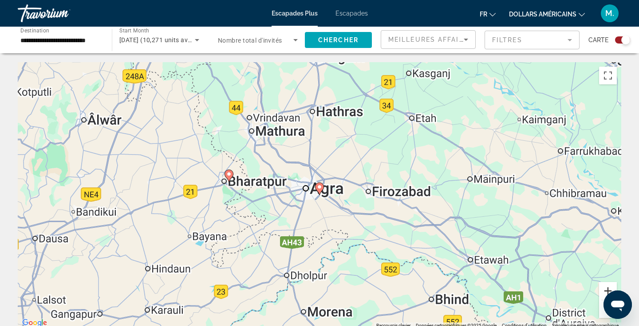
click at [610, 289] on button "Zoom avant" at bounding box center [608, 291] width 18 height 18
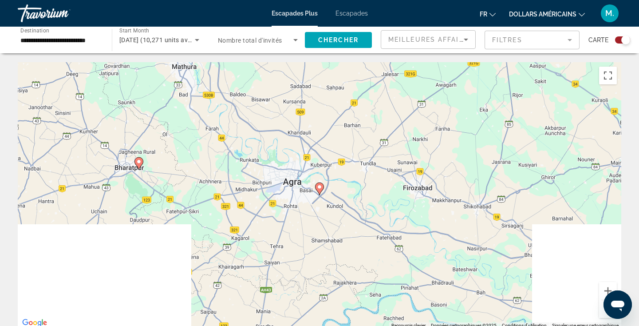
click at [320, 188] on image "Contenu principal" at bounding box center [319, 186] width 5 height 5
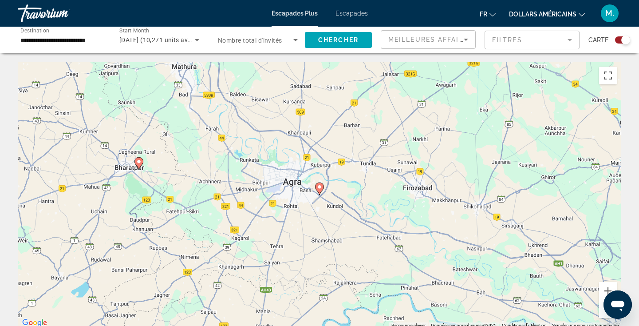
click at [321, 187] on image "Contenu principal" at bounding box center [319, 186] width 5 height 5
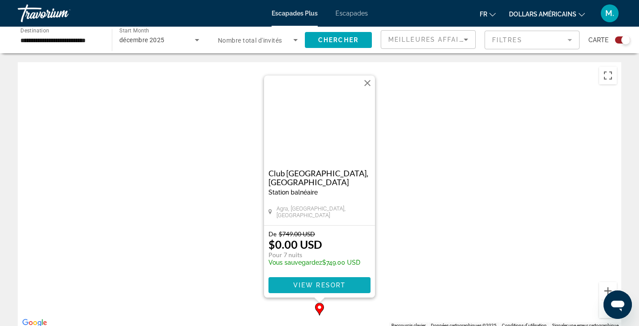
click at [320, 283] on span "View Resort" at bounding box center [319, 284] width 52 height 7
